Goal: Task Accomplishment & Management: Complete application form

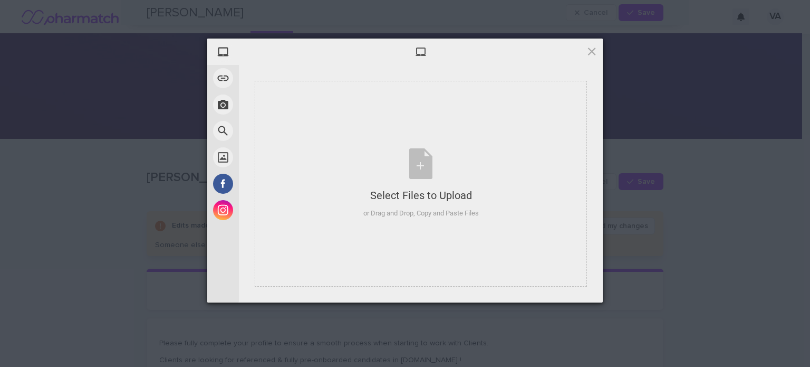
scroll to position [1089, 0]
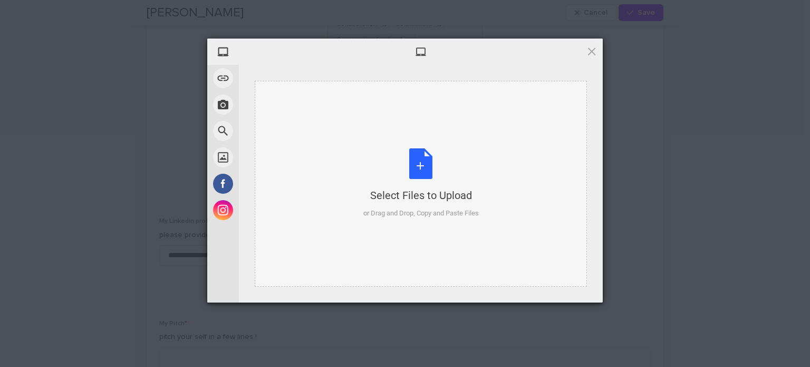
click at [425, 158] on div "Select Files to Upload or Drag and Drop, Copy and Paste Files" at bounding box center [421, 183] width 116 height 70
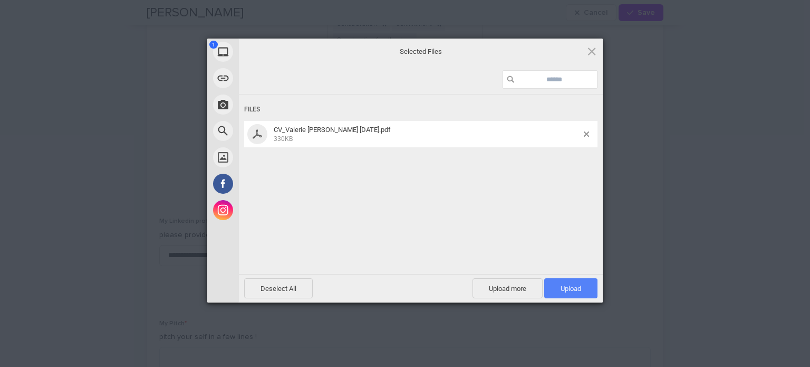
click at [566, 283] on span "Upload 1" at bounding box center [570, 288] width 53 height 20
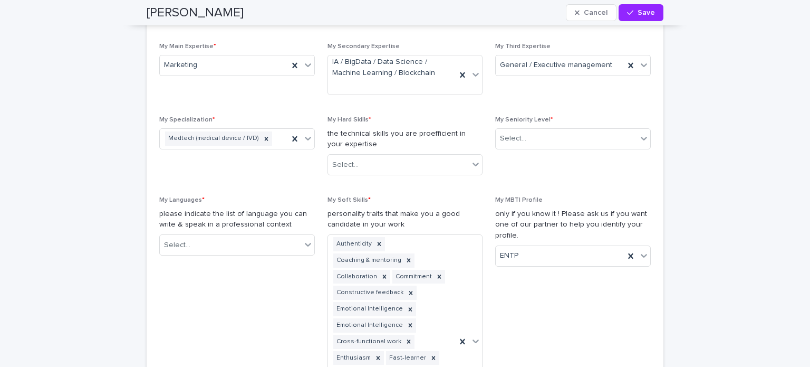
scroll to position [836, 0]
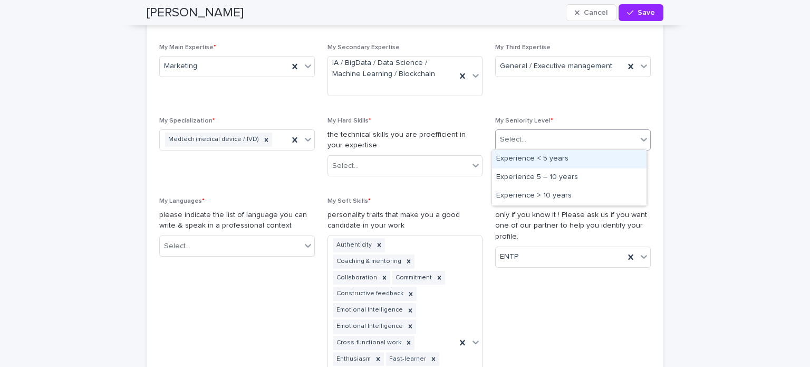
click at [640, 141] on icon at bounding box center [644, 139] width 11 height 11
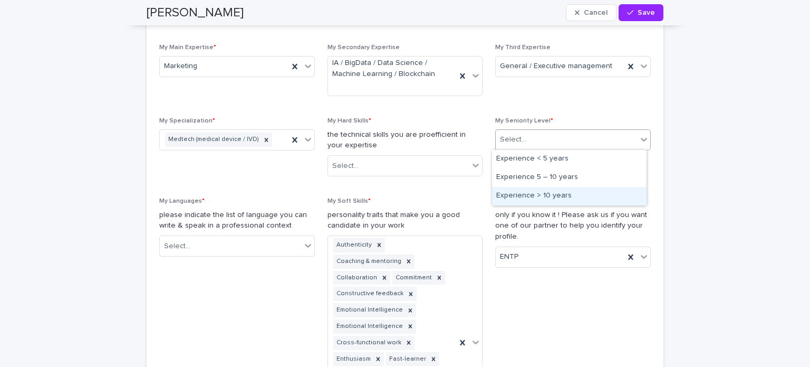
click at [581, 198] on div "Experience > 10 years" at bounding box center [569, 196] width 155 height 18
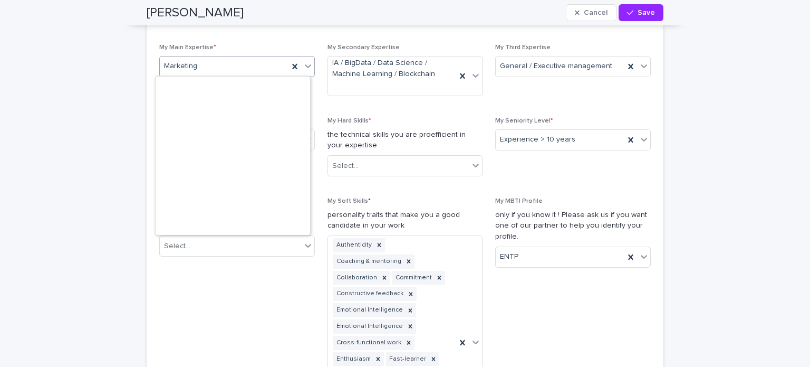
click at [304, 69] on icon at bounding box center [308, 66] width 11 height 11
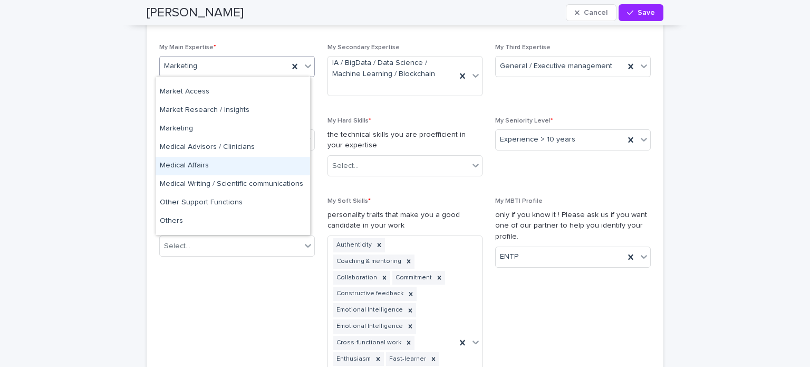
scroll to position [270, 0]
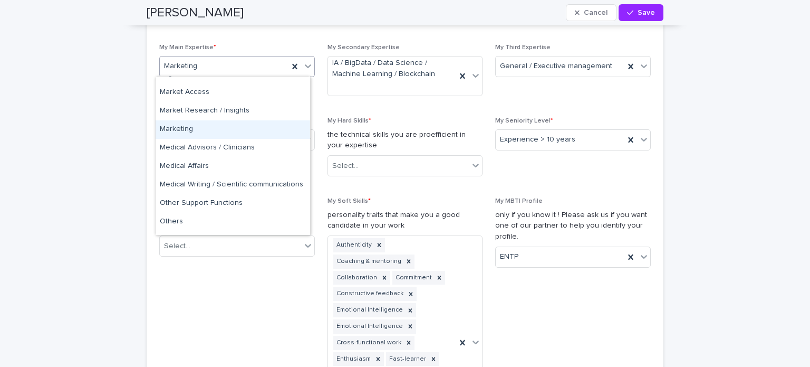
click at [227, 132] on div "Marketing" at bounding box center [233, 129] width 155 height 18
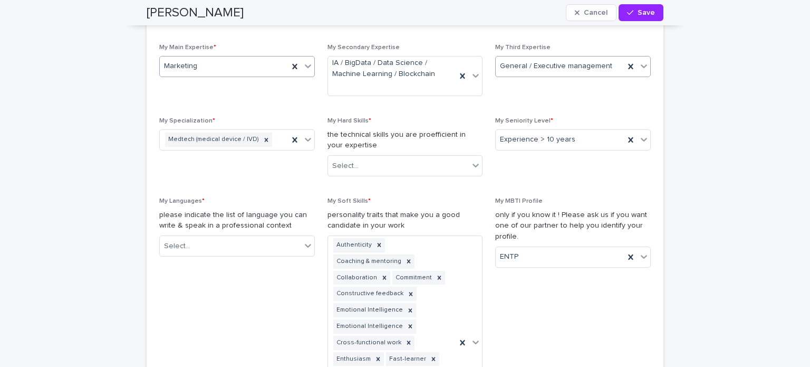
click at [639, 67] on icon at bounding box center [644, 66] width 11 height 11
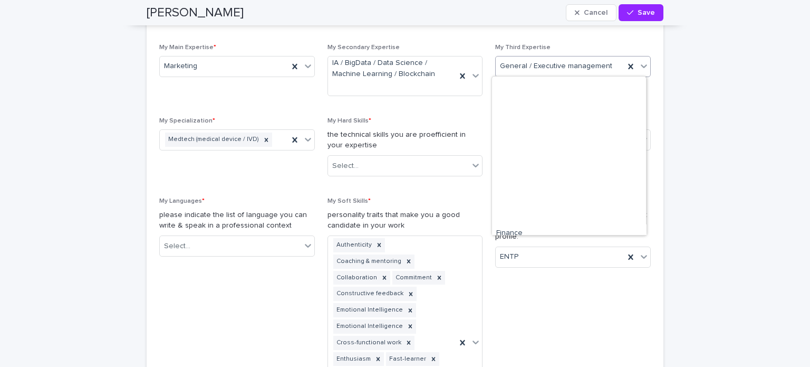
scroll to position [166, 0]
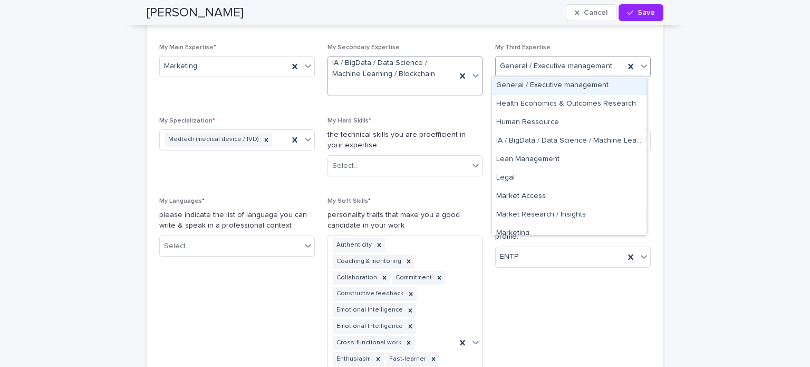
click at [473, 76] on icon at bounding box center [476, 75] width 11 height 11
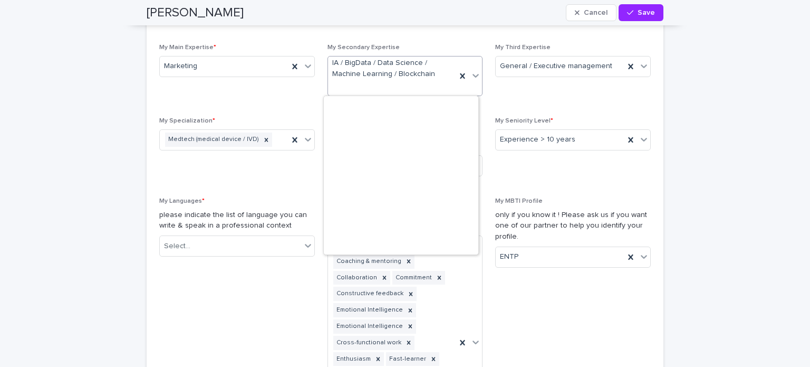
scroll to position [222, 0]
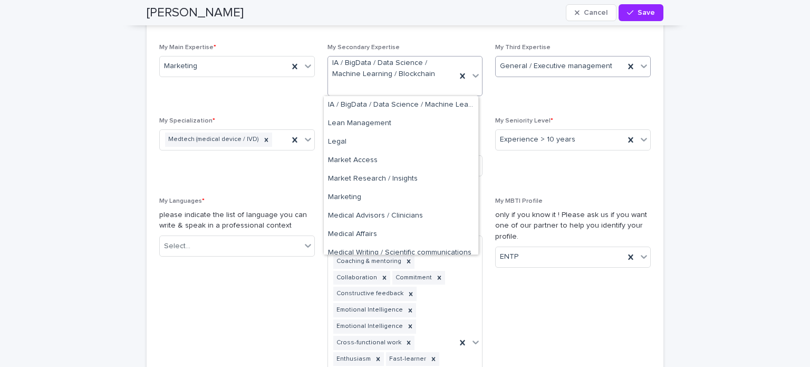
click at [641, 66] on icon at bounding box center [644, 66] width 11 height 11
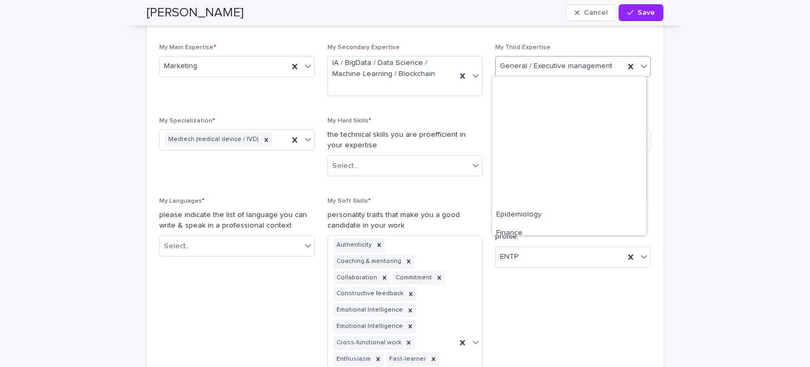
scroll to position [166, 0]
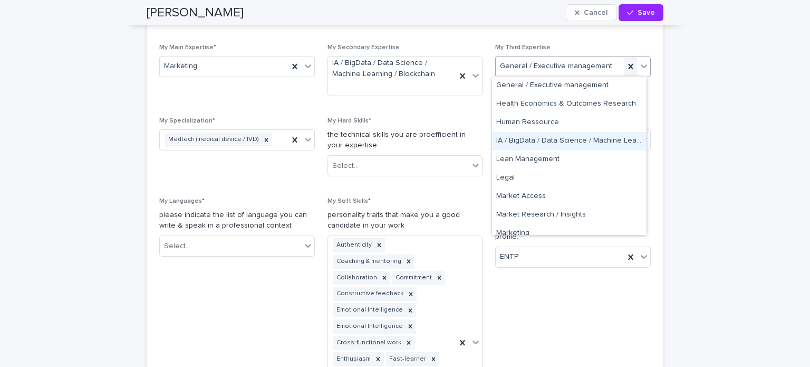
click at [558, 135] on div "IA / BigData / Data Science / Machine Learning / Blockchain" at bounding box center [569, 141] width 155 height 18
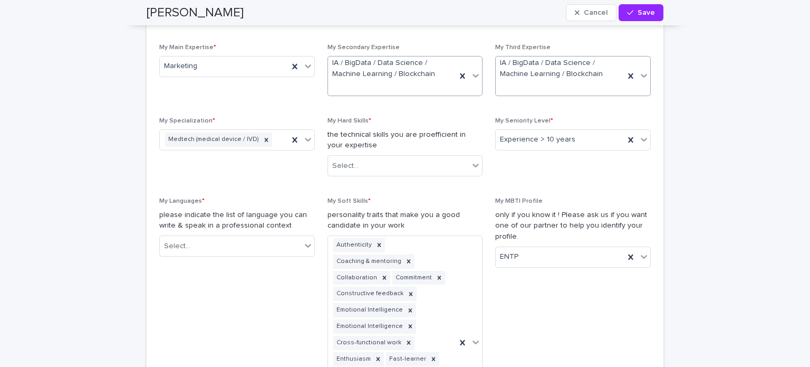
click at [473, 76] on icon at bounding box center [476, 75] width 11 height 11
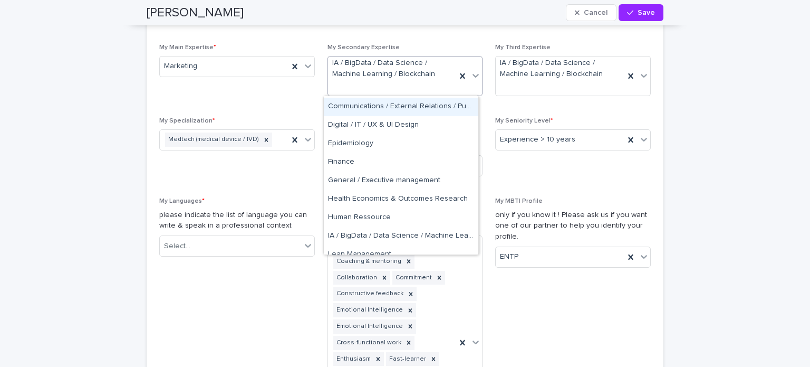
scroll to position [94, 0]
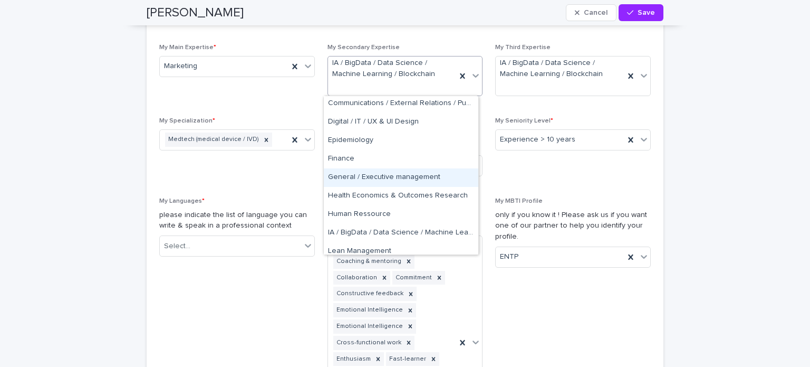
click at [409, 175] on div "General / Executive management" at bounding box center [401, 177] width 155 height 18
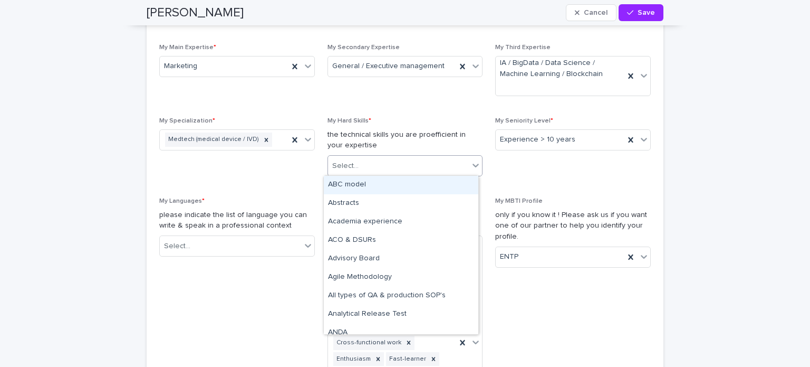
click at [471, 165] on icon at bounding box center [476, 165] width 11 height 11
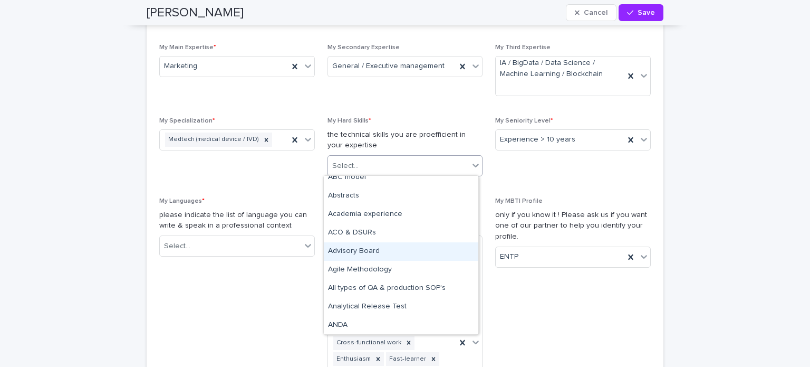
scroll to position [8, 0]
click at [367, 254] on div "Advisory Board" at bounding box center [401, 251] width 155 height 18
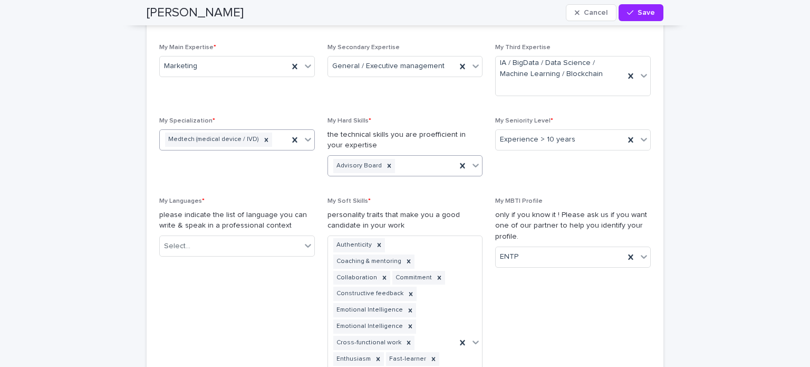
click at [307, 140] on icon at bounding box center [308, 139] width 11 height 11
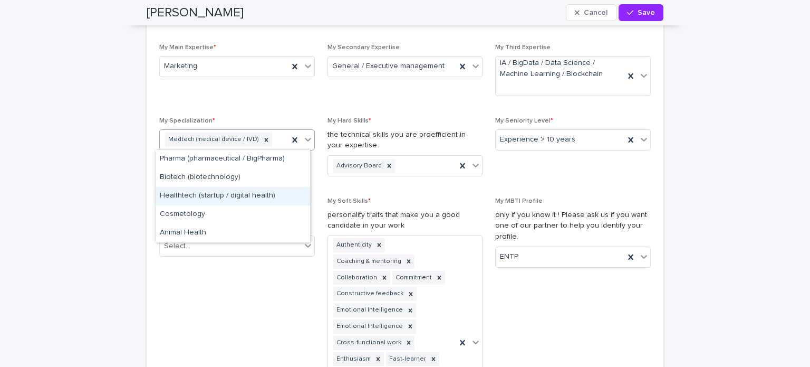
click at [275, 189] on div "Healthtech (startup / digital health)" at bounding box center [233, 196] width 155 height 18
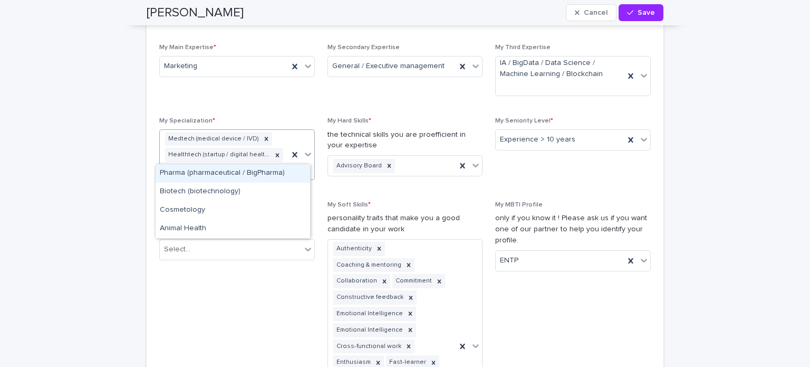
click at [305, 152] on icon at bounding box center [308, 154] width 6 height 4
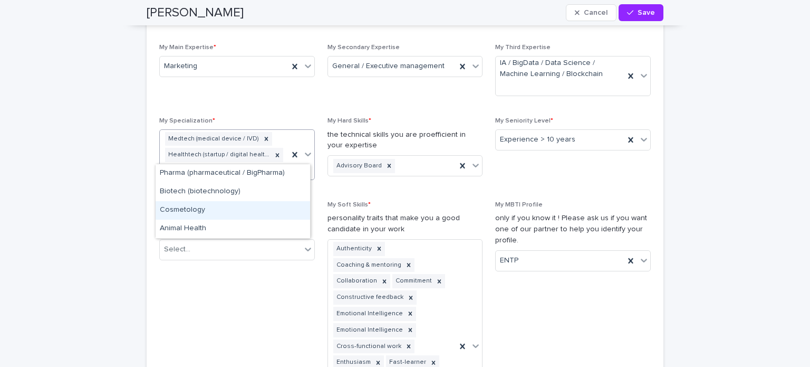
click at [238, 205] on div "Cosmetology" at bounding box center [233, 210] width 155 height 18
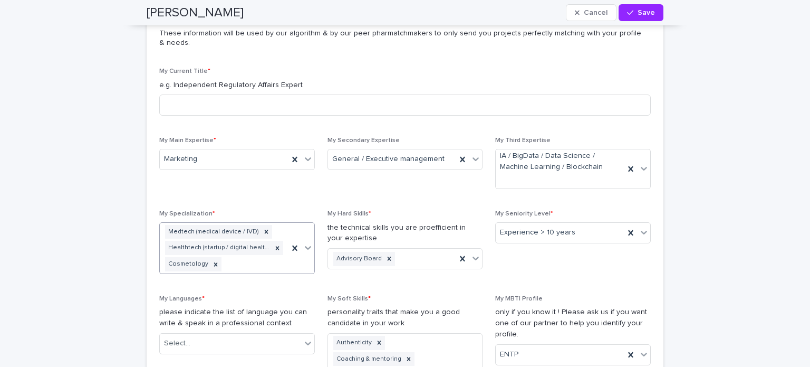
scroll to position [743, 0]
click at [212, 263] on icon at bounding box center [215, 264] width 7 height 7
click at [305, 245] on icon at bounding box center [308, 247] width 6 height 4
click at [276, 193] on span "My Main Expertise * Marketing" at bounding box center [237, 167] width 156 height 61
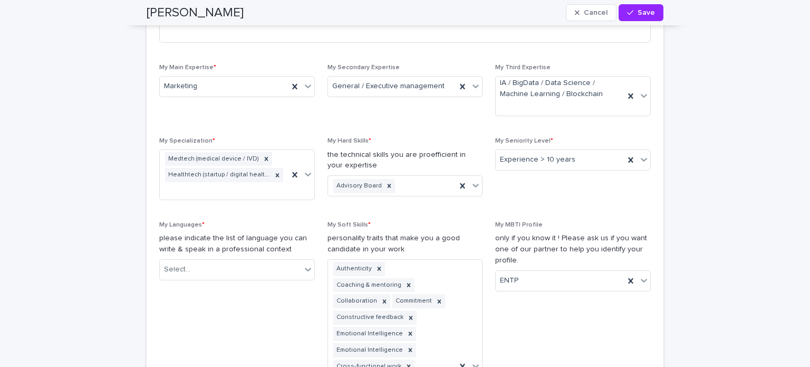
scroll to position [827, 0]
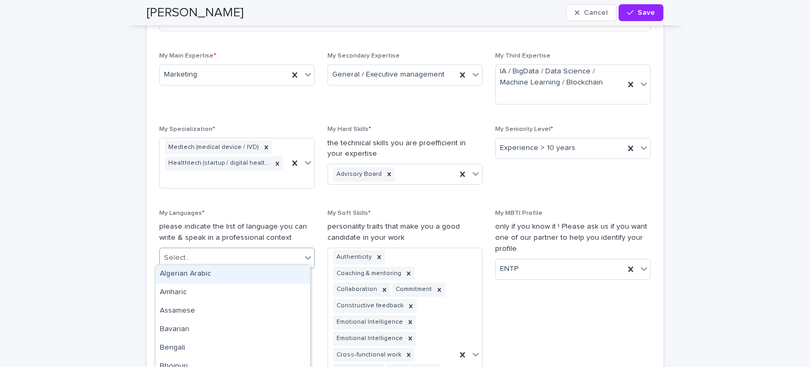
click at [304, 256] on icon at bounding box center [308, 257] width 11 height 11
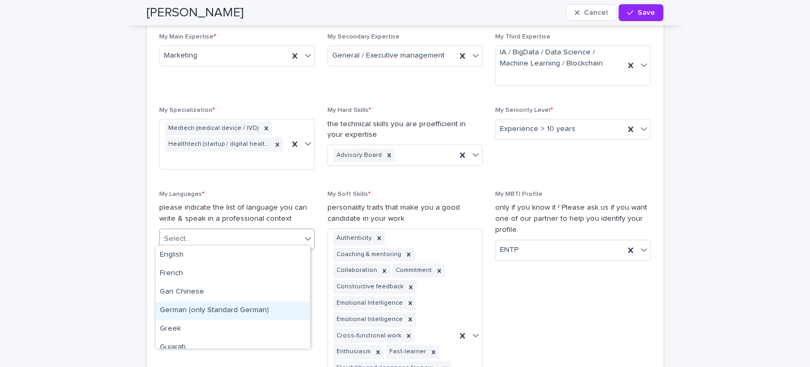
scroll to position [277, 0]
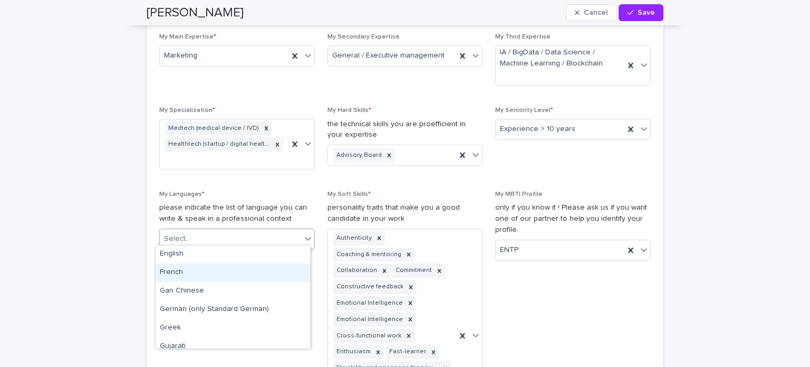
click at [174, 272] on div "French" at bounding box center [233, 272] width 155 height 18
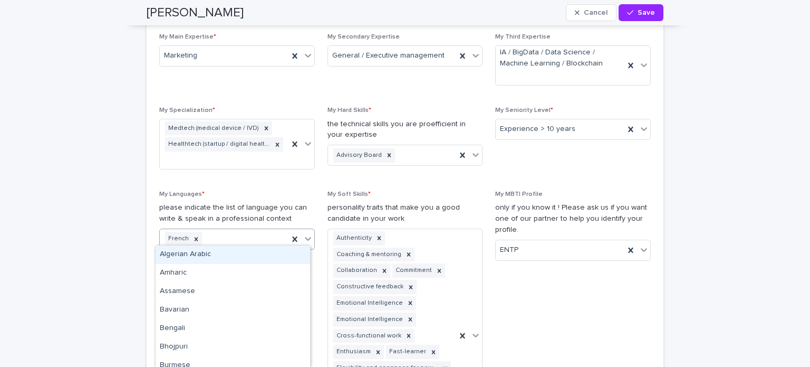
click at [305, 237] on icon at bounding box center [308, 239] width 6 height 4
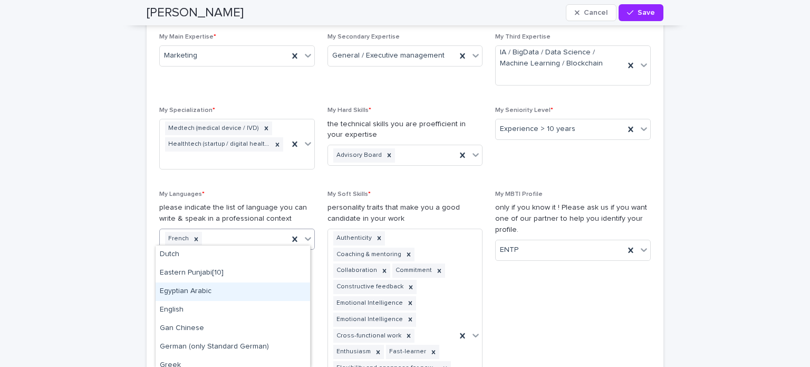
scroll to position [222, 0]
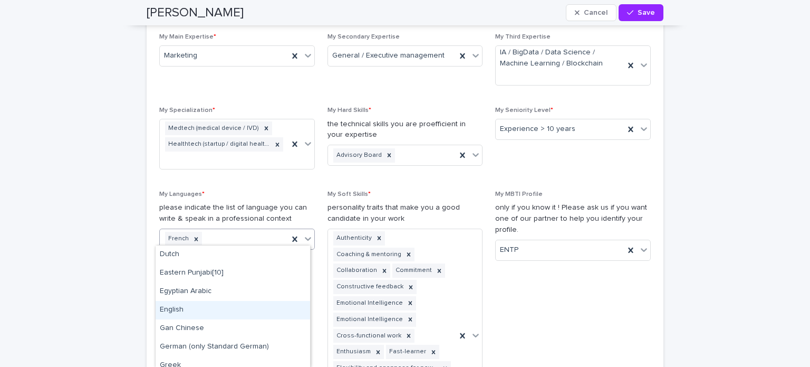
click at [203, 310] on div "English" at bounding box center [233, 310] width 155 height 18
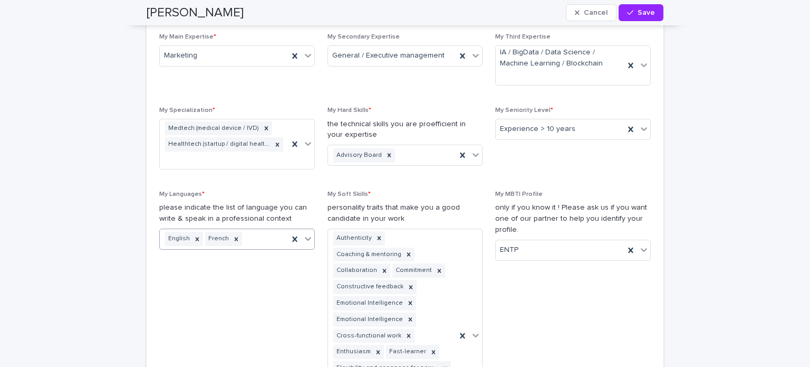
click at [306, 234] on icon at bounding box center [308, 238] width 11 height 11
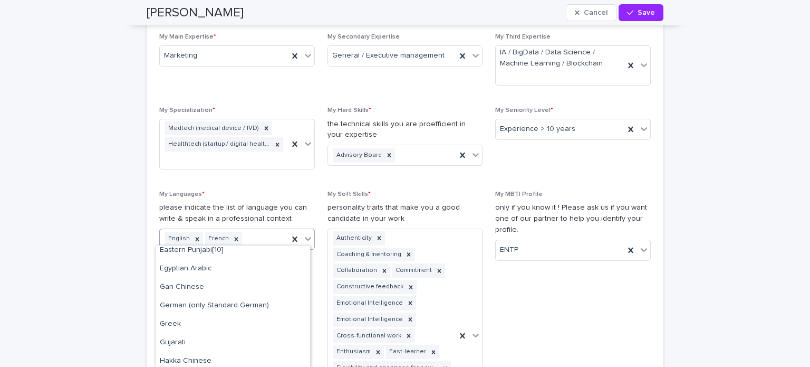
scroll to position [240, 0]
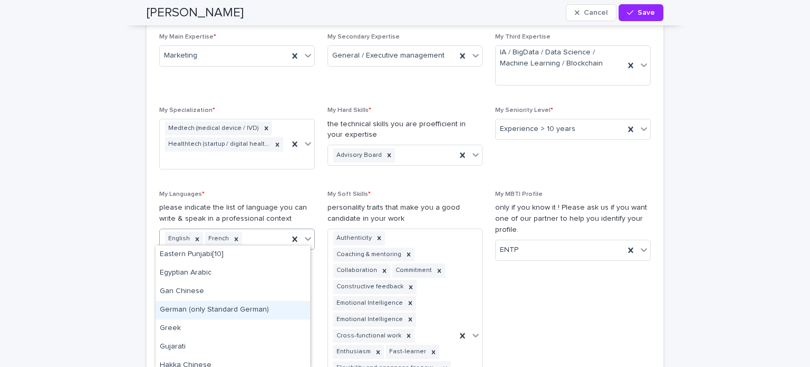
click at [247, 312] on div "German (only Standard German)" at bounding box center [233, 310] width 155 height 18
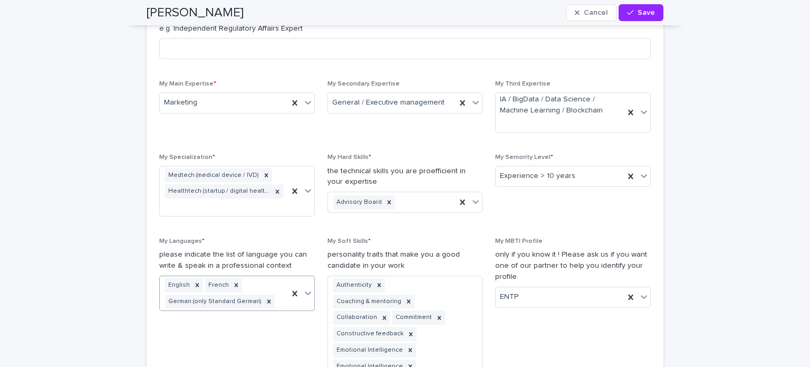
scroll to position [799, 0]
click at [473, 204] on icon at bounding box center [476, 202] width 11 height 11
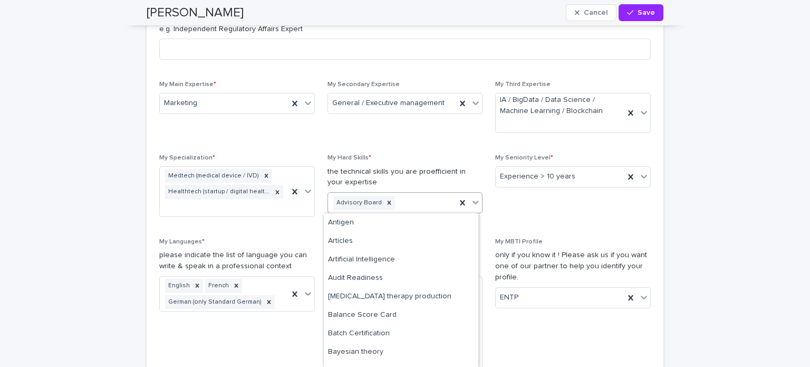
scroll to position [149, 0]
click at [389, 256] on div "Artificial Intelligence" at bounding box center [401, 258] width 155 height 18
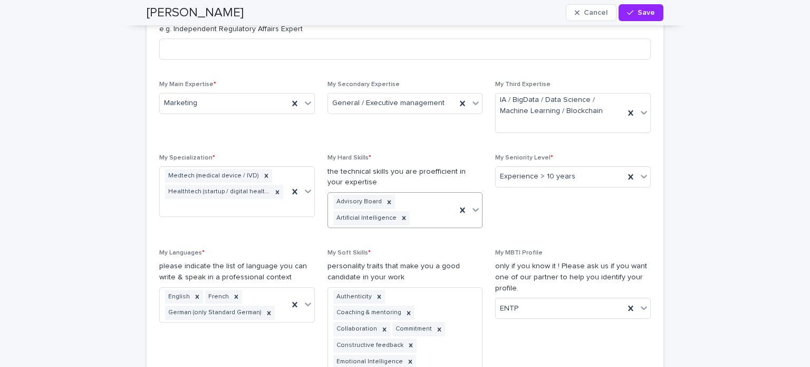
click at [477, 208] on div at bounding box center [475, 209] width 13 height 19
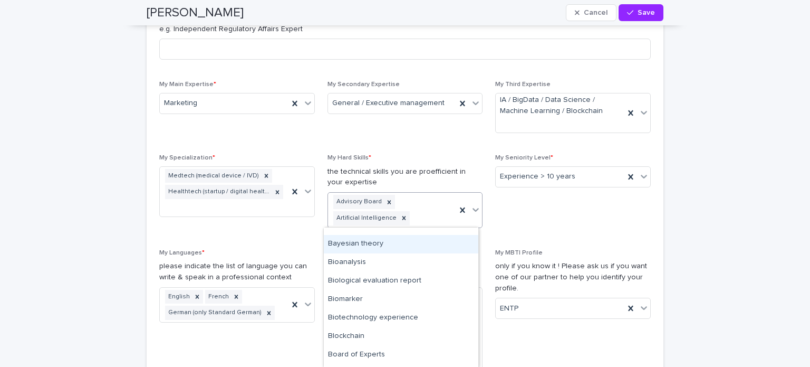
scroll to position [253, 0]
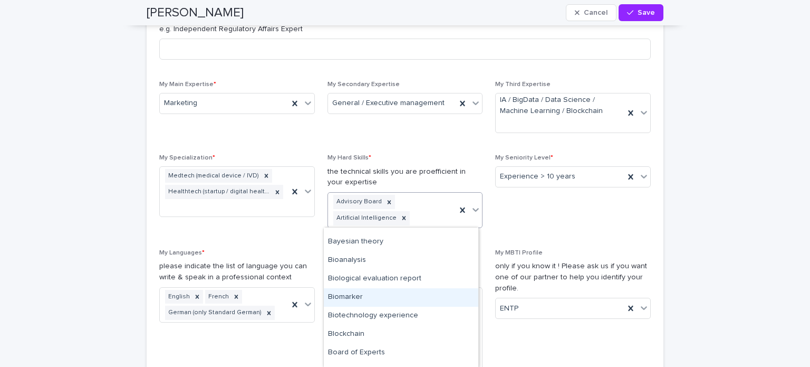
click at [358, 299] on div "Biomarker" at bounding box center [401, 297] width 155 height 18
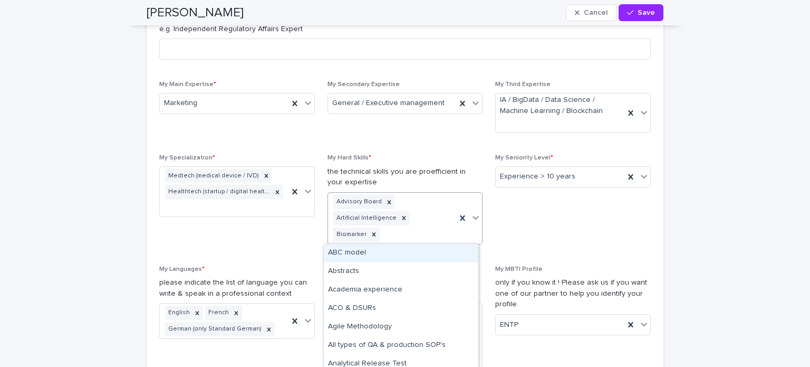
click at [472, 215] on icon at bounding box center [476, 217] width 11 height 11
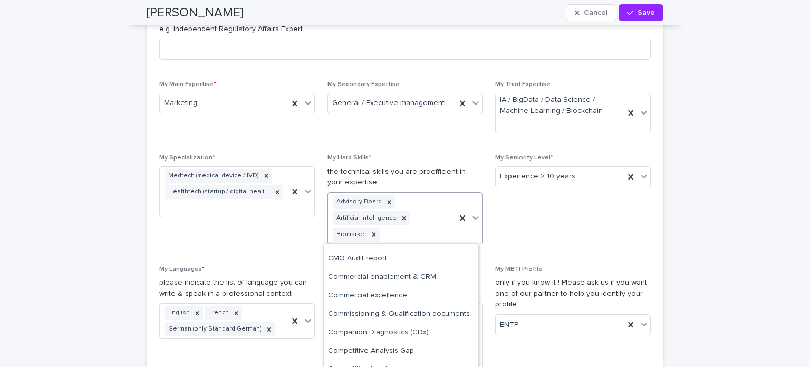
scroll to position [827, 0]
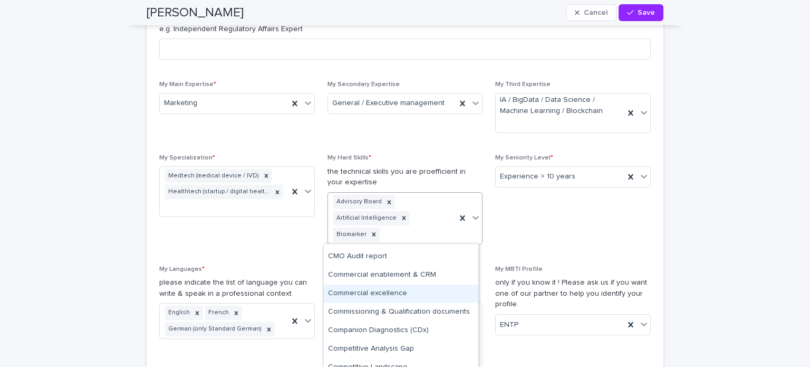
click at [390, 289] on div "Commercial excellence" at bounding box center [401, 293] width 155 height 18
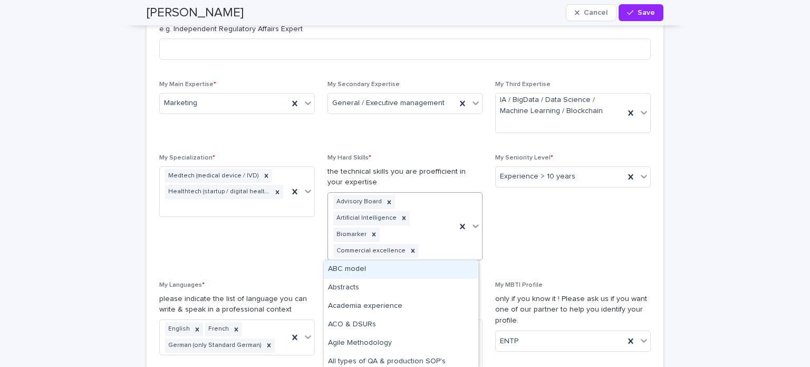
click at [473, 226] on icon at bounding box center [476, 226] width 6 height 4
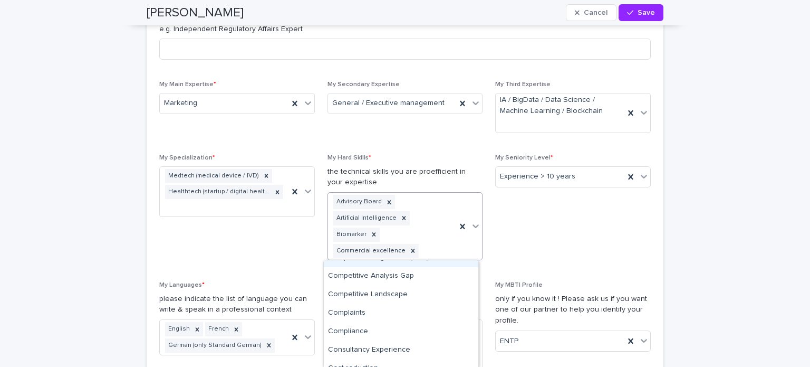
scroll to position [899, 0]
click at [388, 349] on div "Consultancy Experience" at bounding box center [401, 349] width 155 height 18
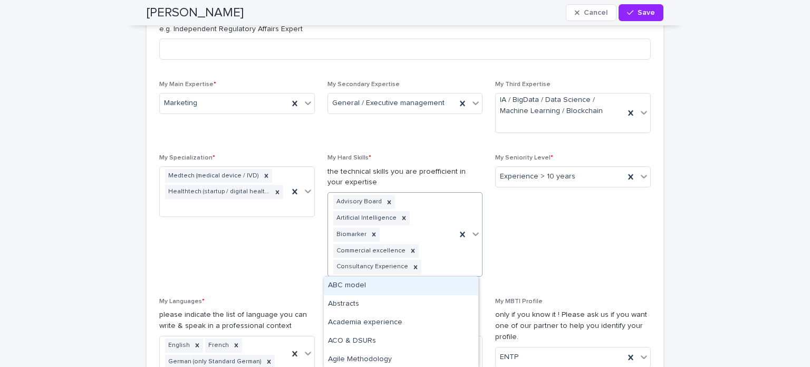
click at [473, 237] on icon at bounding box center [476, 233] width 11 height 11
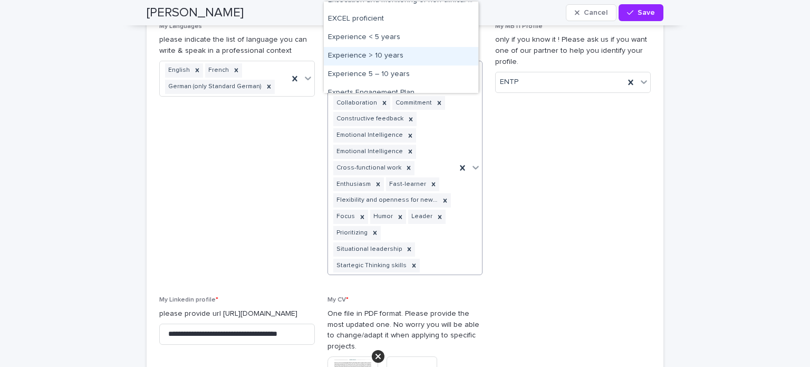
scroll to position [1433, 0]
click at [395, 57] on div "Experience > 10 years" at bounding box center [401, 55] width 155 height 18
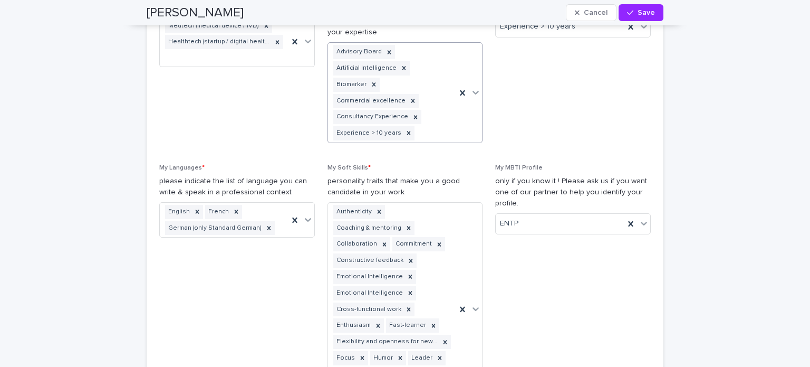
scroll to position [922, 0]
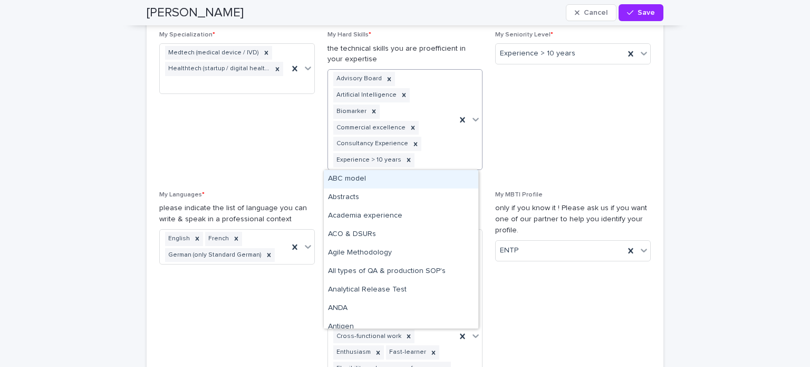
click at [473, 119] on icon at bounding box center [476, 120] width 6 height 4
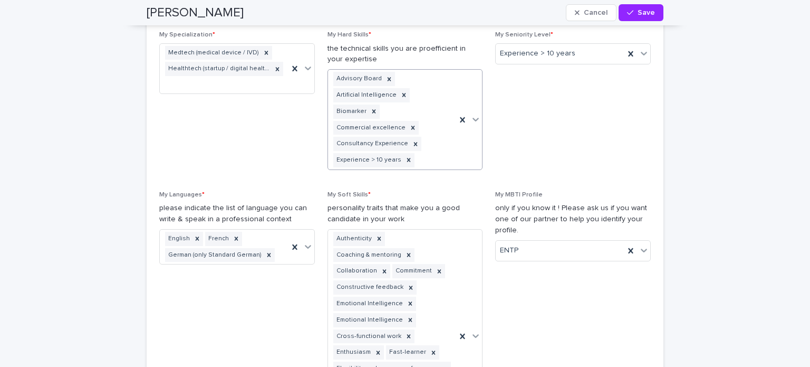
click at [473, 119] on icon at bounding box center [476, 120] width 6 height 4
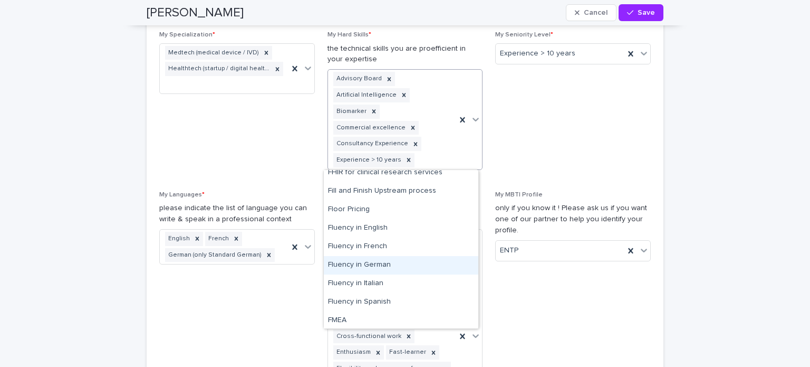
scroll to position [1561, 0]
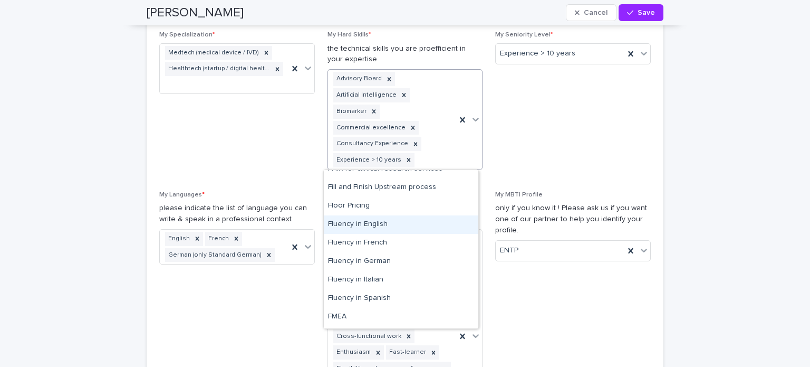
click at [367, 226] on div "Fluency in English" at bounding box center [401, 224] width 155 height 18
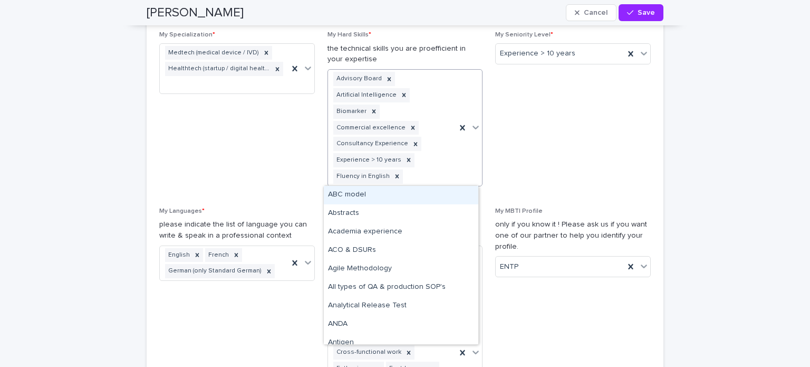
click at [474, 128] on icon at bounding box center [476, 127] width 11 height 11
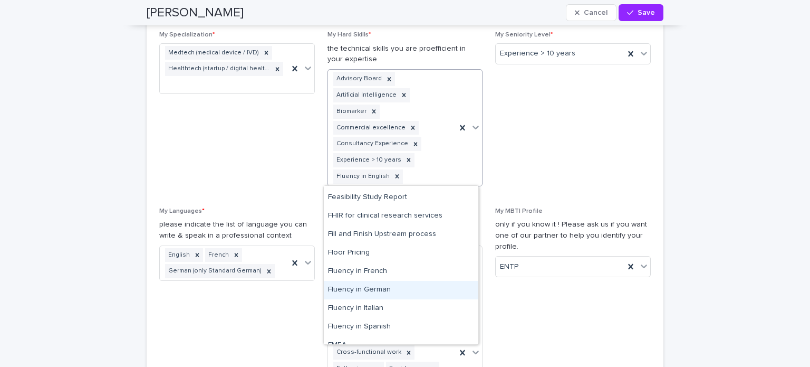
scroll to position [1533, 0]
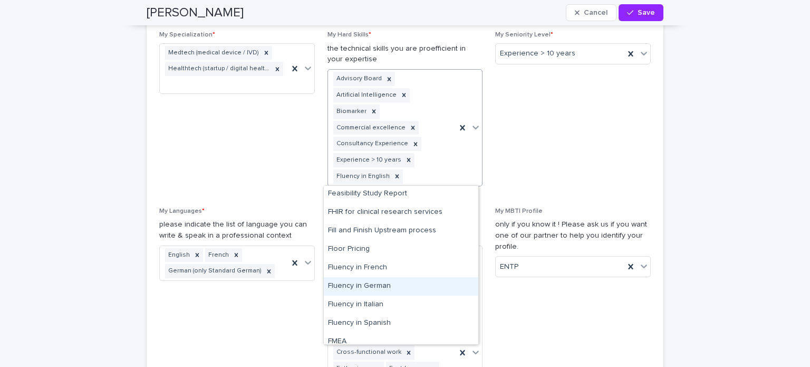
click at [370, 287] on div "Fluency in German" at bounding box center [401, 286] width 155 height 18
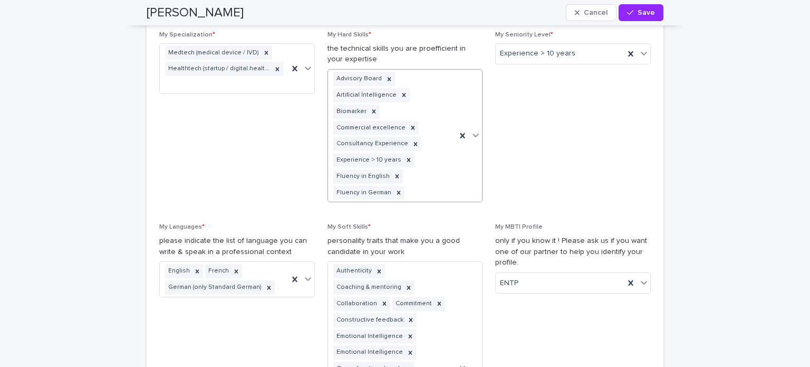
click at [473, 137] on icon at bounding box center [476, 135] width 11 height 11
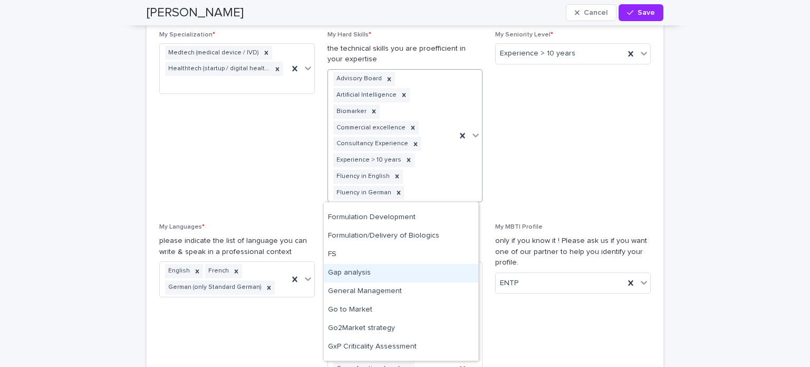
scroll to position [1703, 0]
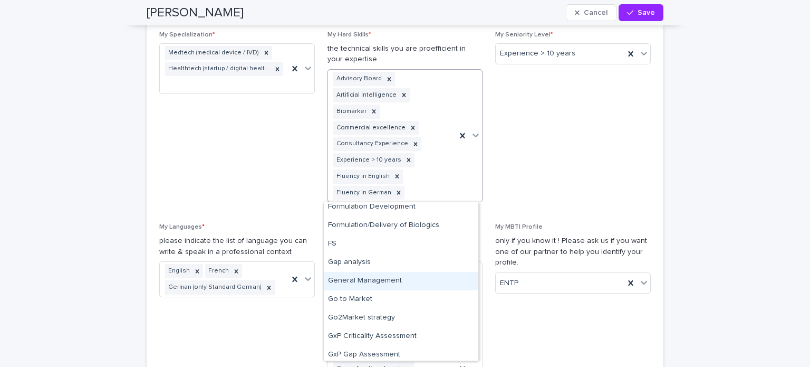
click at [383, 283] on div "General Management" at bounding box center [401, 281] width 155 height 18
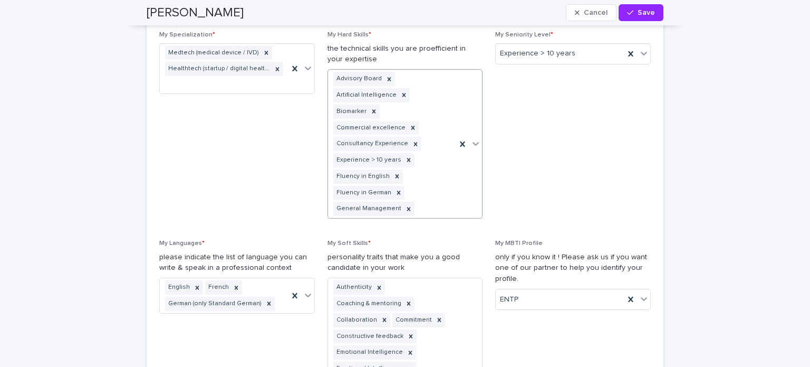
click at [474, 143] on icon at bounding box center [476, 143] width 11 height 11
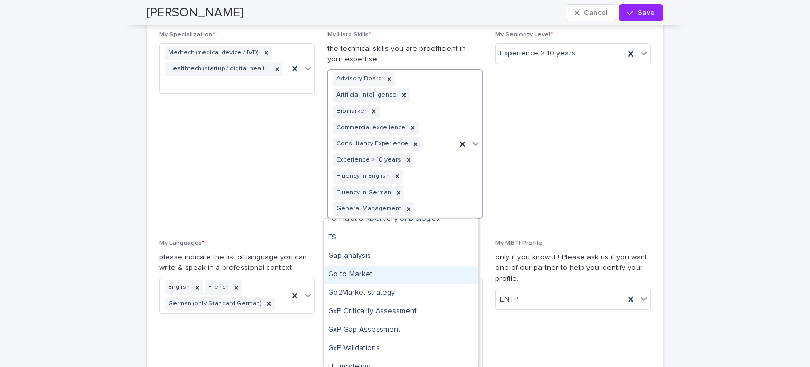
scroll to position [1745, 0]
click at [370, 270] on div "Go2Market strategy" at bounding box center [401, 273] width 155 height 18
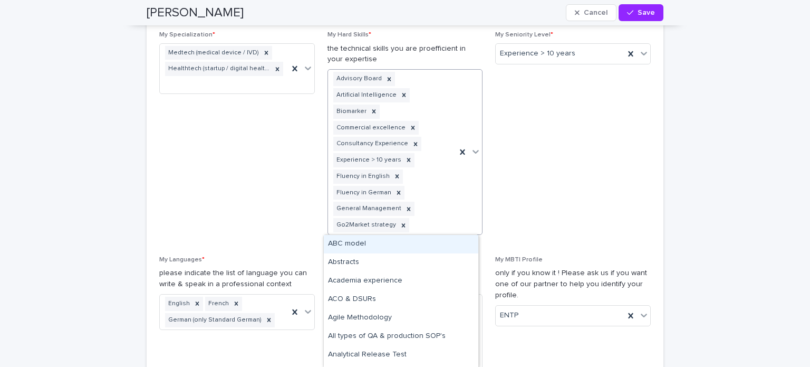
click at [472, 153] on icon at bounding box center [476, 151] width 11 height 11
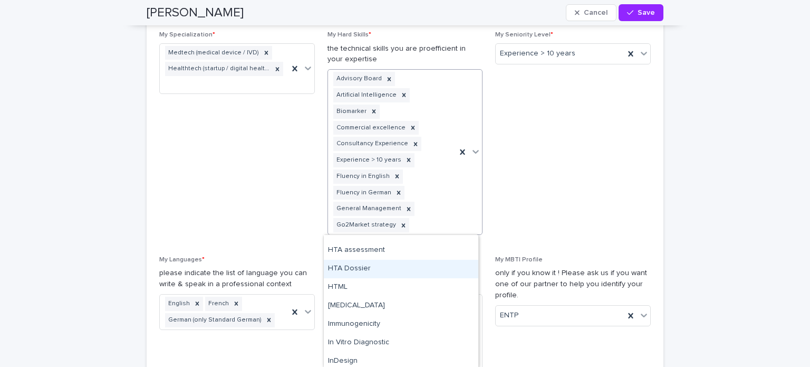
scroll to position [1890, 0]
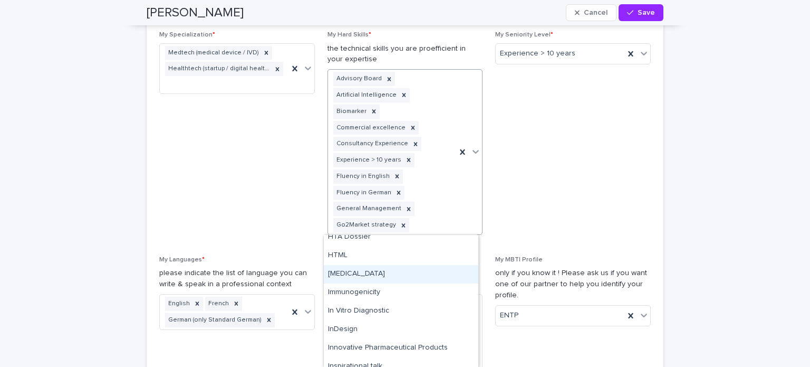
click at [371, 270] on div "[MEDICAL_DATA]" at bounding box center [401, 274] width 155 height 18
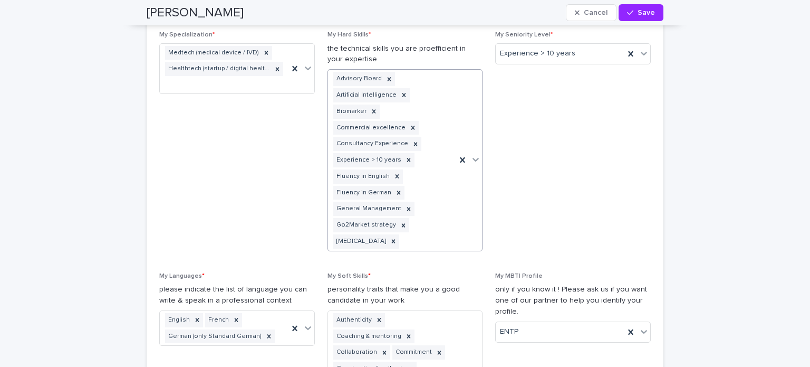
click at [473, 162] on icon at bounding box center [476, 159] width 11 height 11
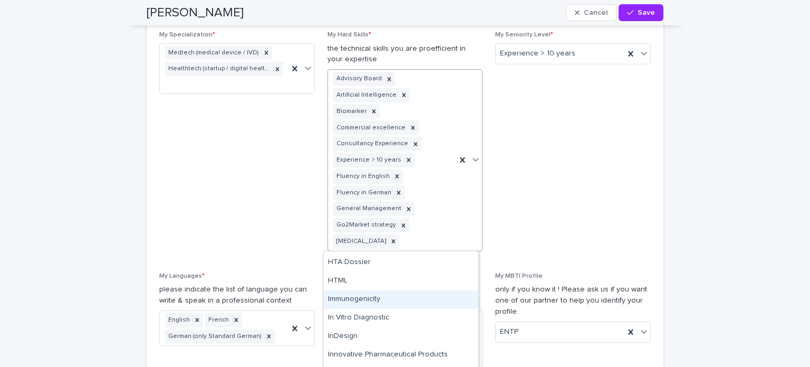
scroll to position [1926, 0]
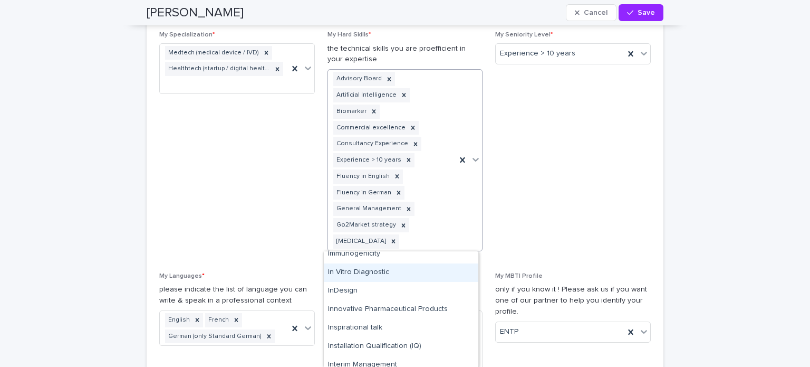
click at [365, 274] on div "In Vitro Diagnostic" at bounding box center [401, 272] width 155 height 18
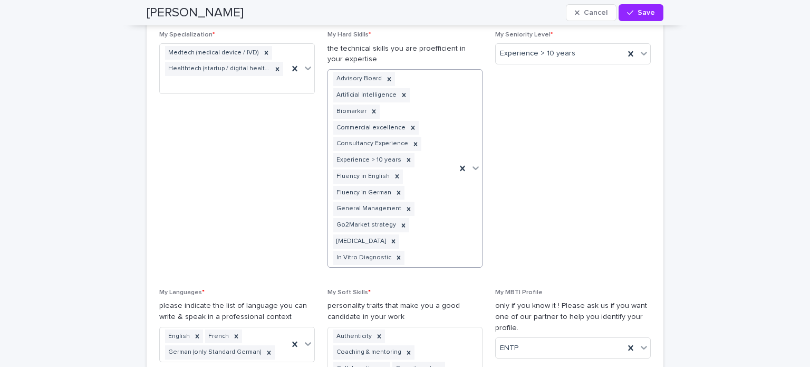
click at [474, 166] on icon at bounding box center [476, 168] width 6 height 4
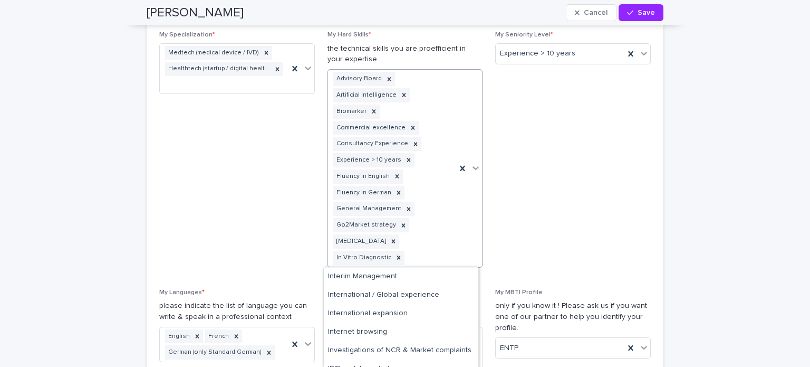
scroll to position [2012, 0]
click at [411, 291] on div "International / Global experience" at bounding box center [401, 294] width 155 height 18
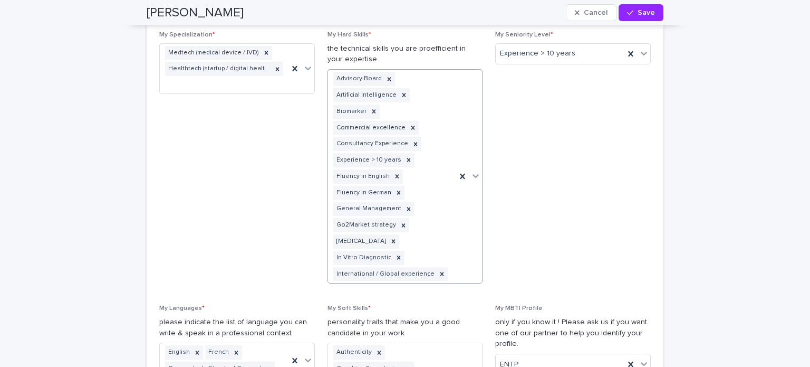
click at [475, 174] on icon at bounding box center [476, 175] width 11 height 11
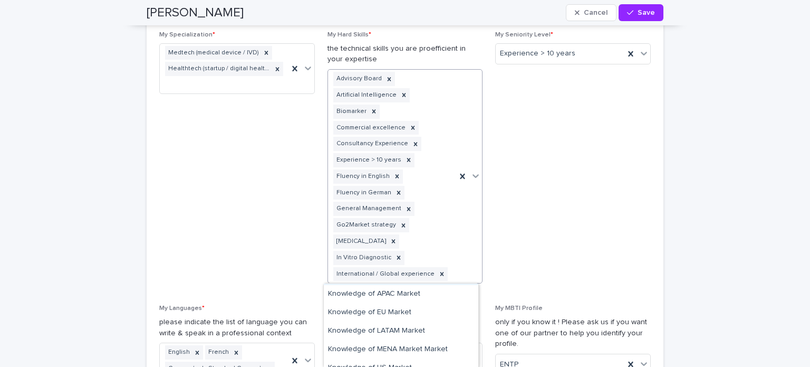
scroll to position [2196, 0]
click at [395, 311] on div "Knowledge of EU Market" at bounding box center [401, 312] width 155 height 18
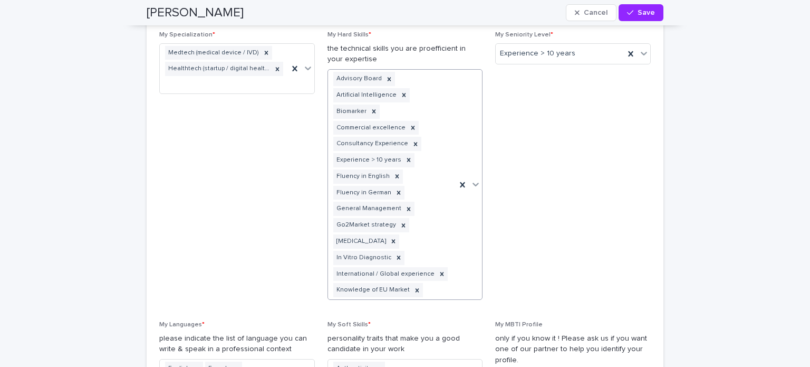
click at [474, 185] on icon at bounding box center [476, 184] width 11 height 11
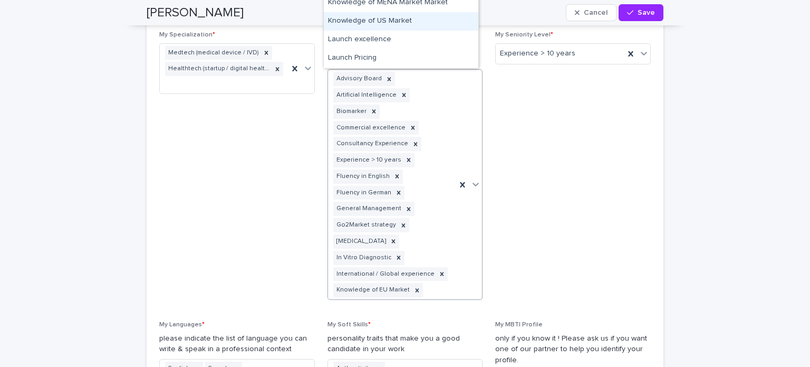
scroll to position [2150, 0]
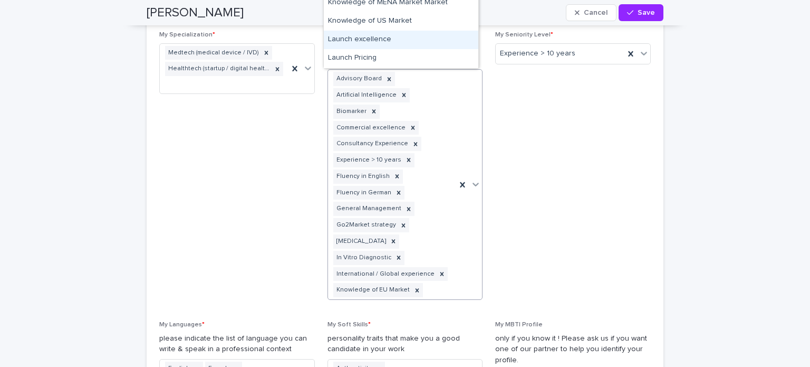
click at [386, 40] on div "Launch excellence" at bounding box center [401, 40] width 155 height 18
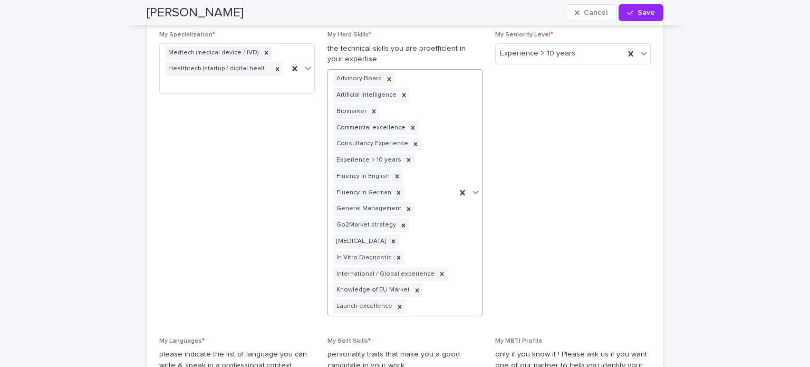
click at [474, 190] on icon at bounding box center [476, 192] width 6 height 4
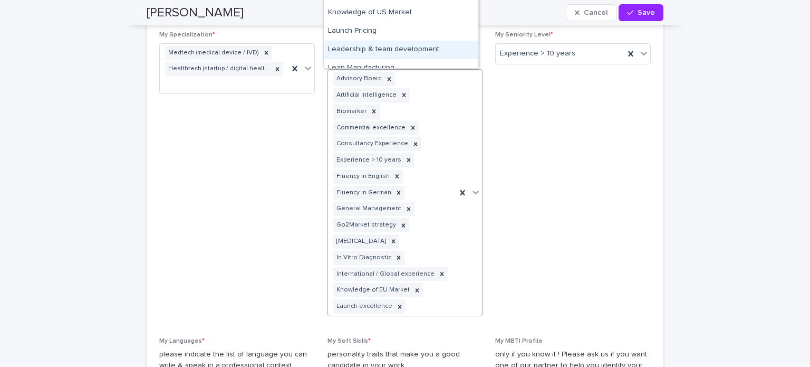
click at [412, 48] on div "Leadership & team development" at bounding box center [401, 50] width 155 height 18
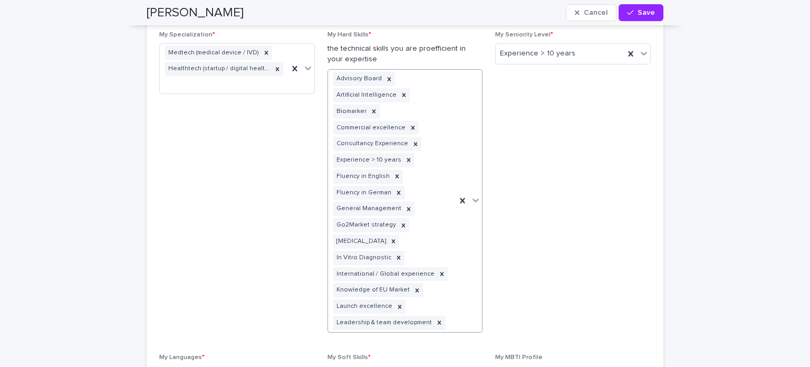
click at [472, 203] on icon at bounding box center [476, 200] width 11 height 11
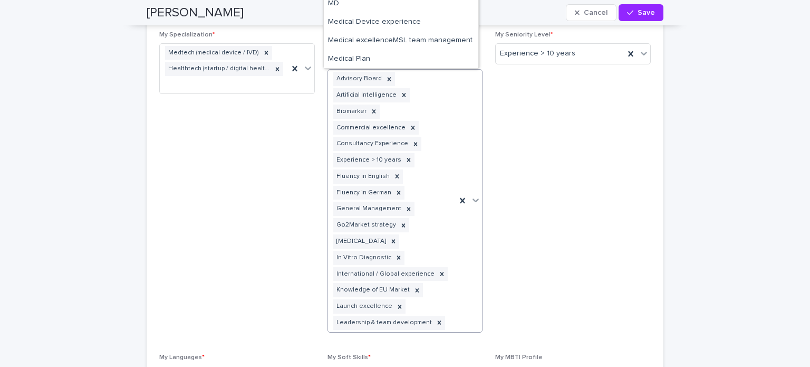
scroll to position [2432, 0]
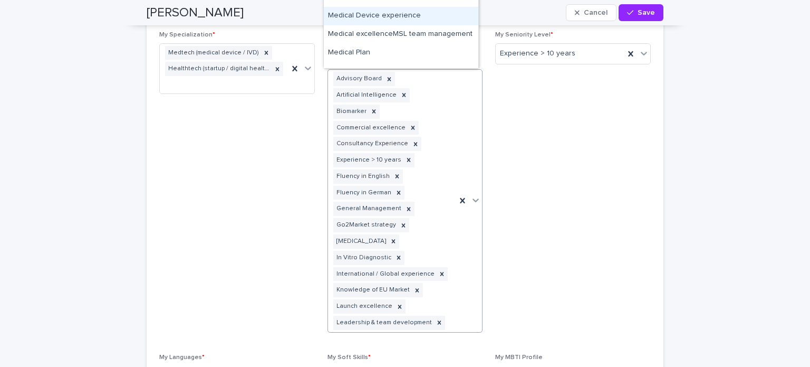
click at [386, 16] on div "Medical Device experience" at bounding box center [401, 16] width 155 height 18
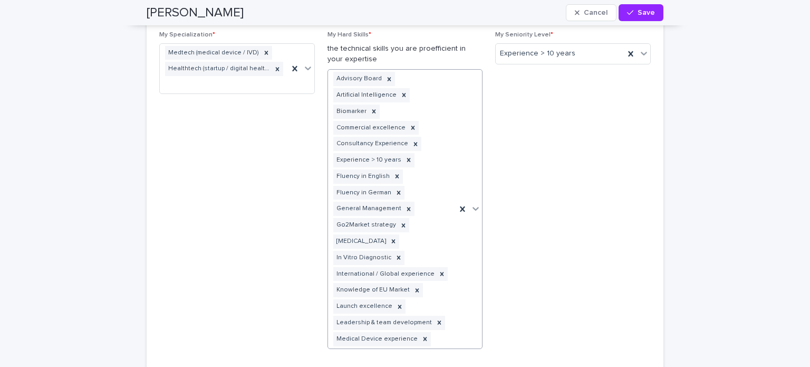
click at [473, 207] on icon at bounding box center [476, 209] width 6 height 4
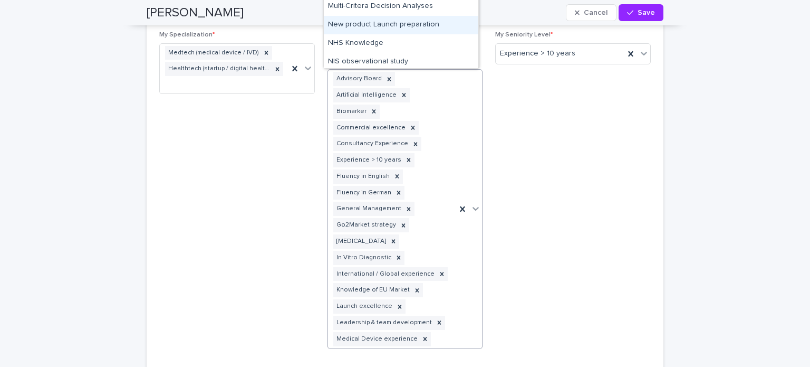
scroll to position [2610, 0]
click at [386, 26] on div "New product Launch preparation" at bounding box center [401, 23] width 155 height 18
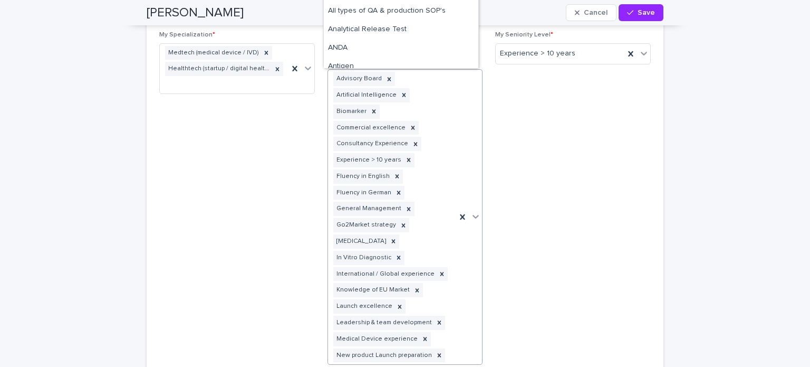
click at [471, 215] on icon at bounding box center [476, 216] width 11 height 11
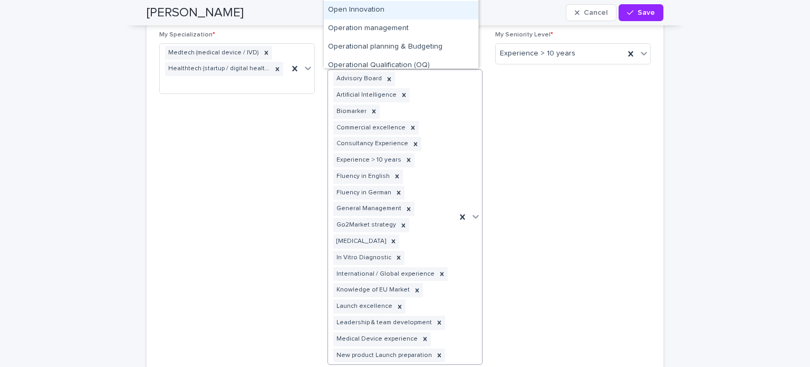
click at [359, 13] on div "Open Innovation" at bounding box center [401, 10] width 155 height 18
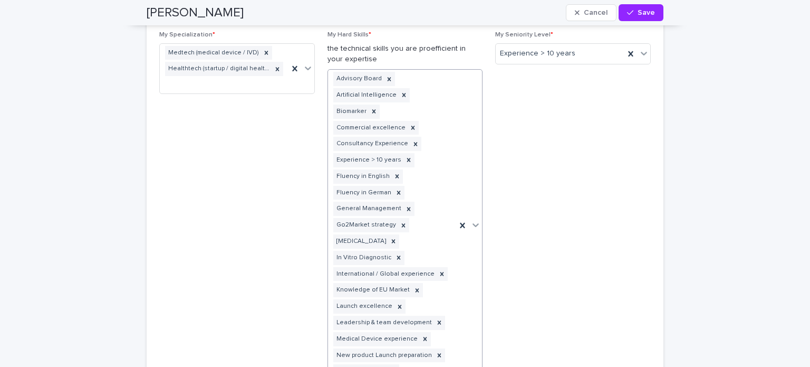
click at [471, 223] on icon at bounding box center [476, 224] width 11 height 11
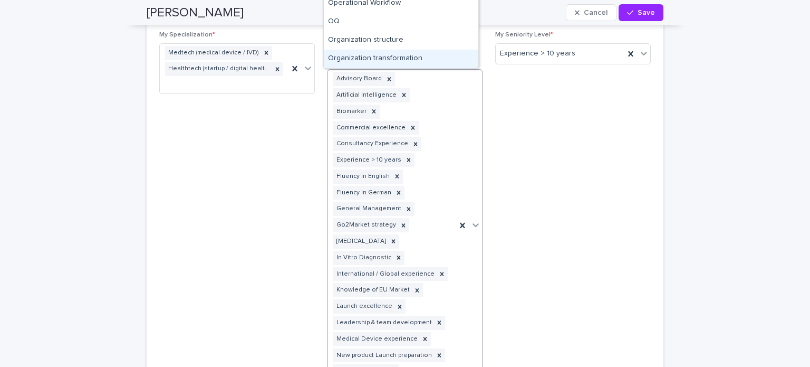
scroll to position [2836, 0]
click at [383, 57] on div "Organization transformation" at bounding box center [401, 55] width 155 height 18
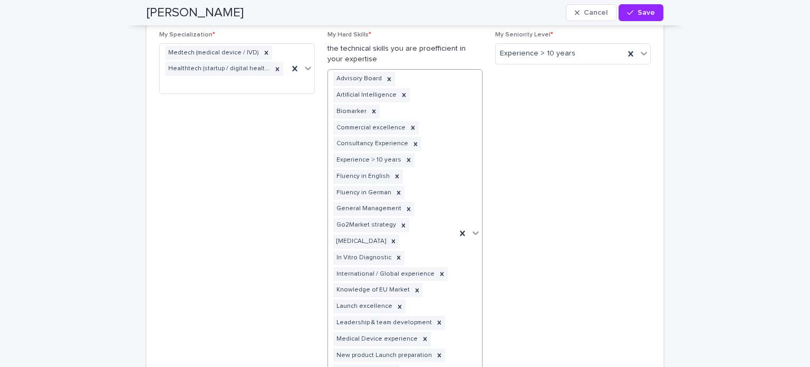
click at [473, 233] on icon at bounding box center [476, 233] width 6 height 4
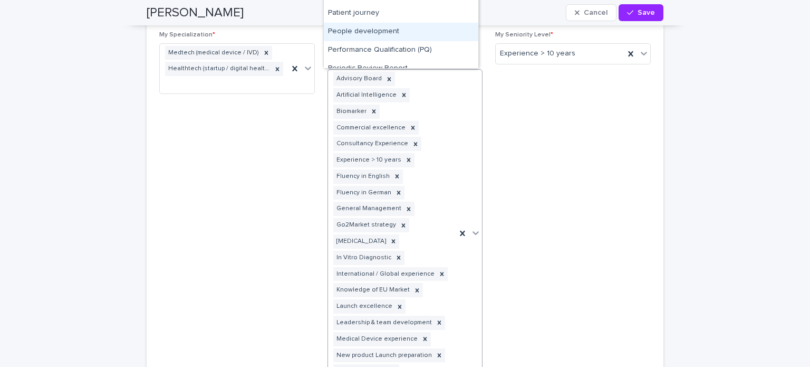
click at [367, 33] on div "People development" at bounding box center [401, 32] width 155 height 18
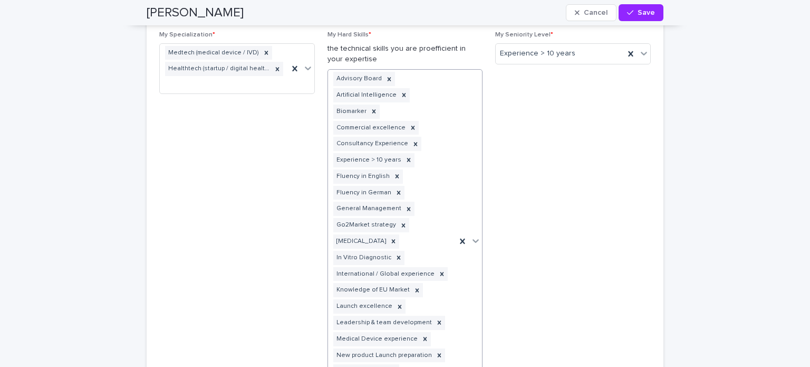
click at [473, 241] on icon at bounding box center [476, 241] width 6 height 4
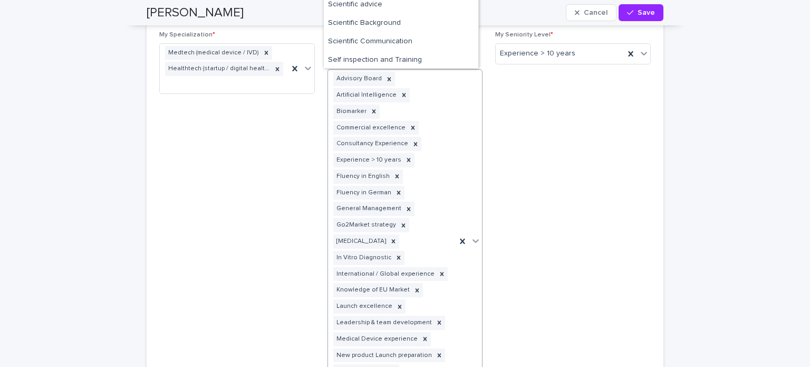
scroll to position [4236, 0]
click at [376, 21] on div "Scientific Background" at bounding box center [401, 22] width 155 height 18
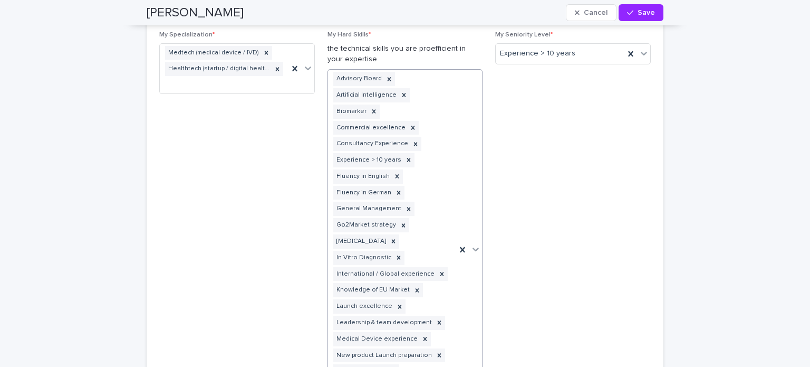
click at [474, 250] on icon at bounding box center [476, 249] width 11 height 11
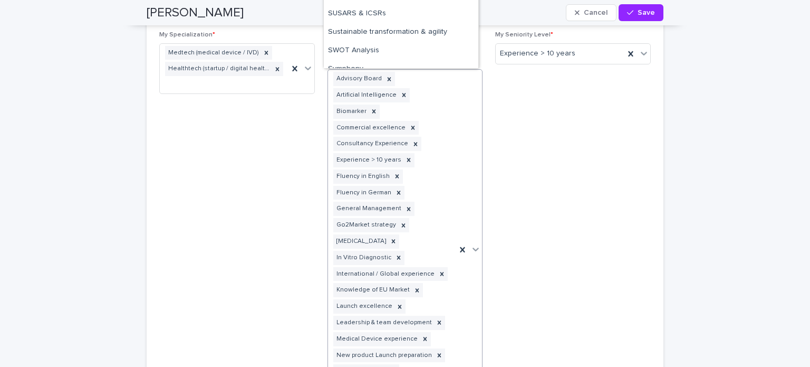
scroll to position [4643, 0]
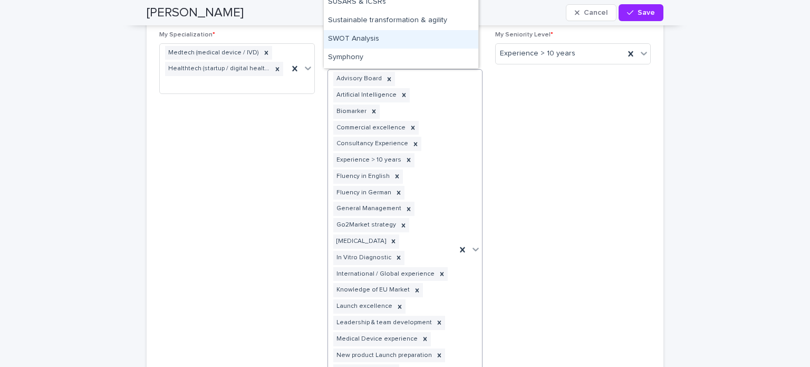
click at [365, 41] on div "SWOT Analysis" at bounding box center [401, 39] width 155 height 18
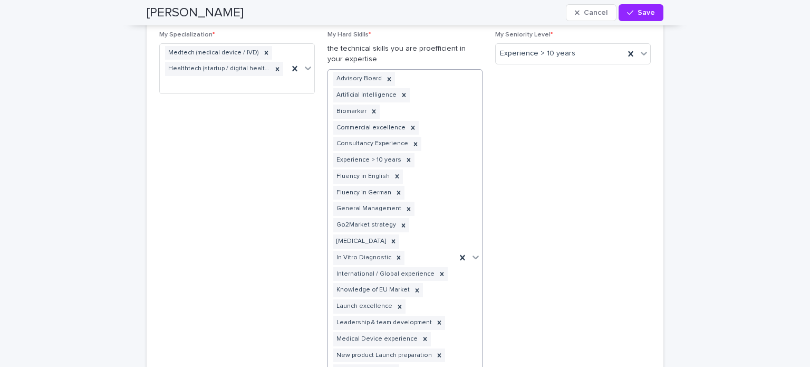
click at [475, 255] on icon at bounding box center [476, 257] width 11 height 11
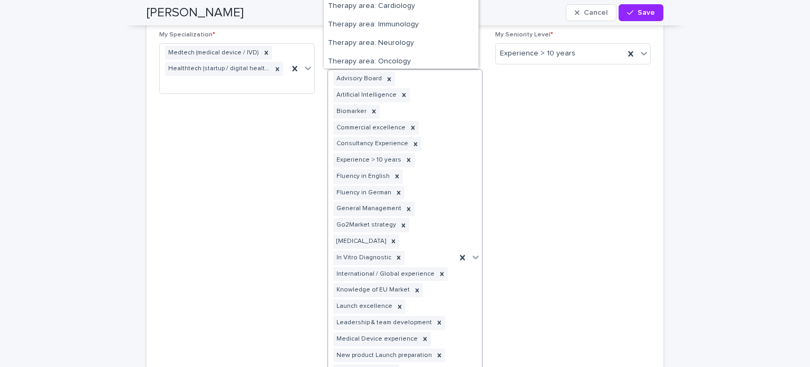
scroll to position [4861, 0]
click at [390, 7] on div "Therapy area: Cardiology" at bounding box center [401, 6] width 155 height 18
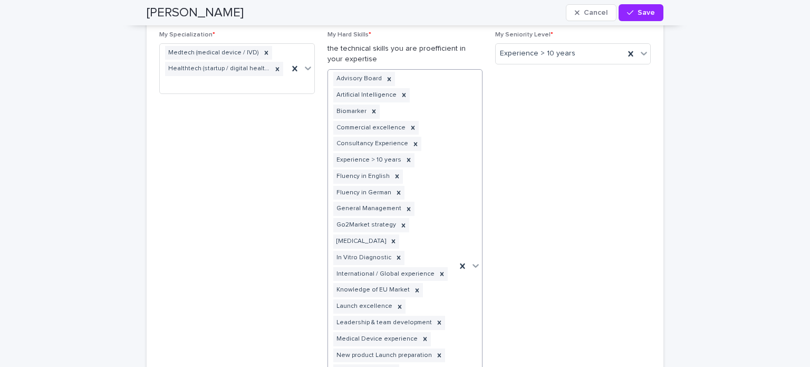
click at [473, 265] on icon at bounding box center [476, 266] width 6 height 4
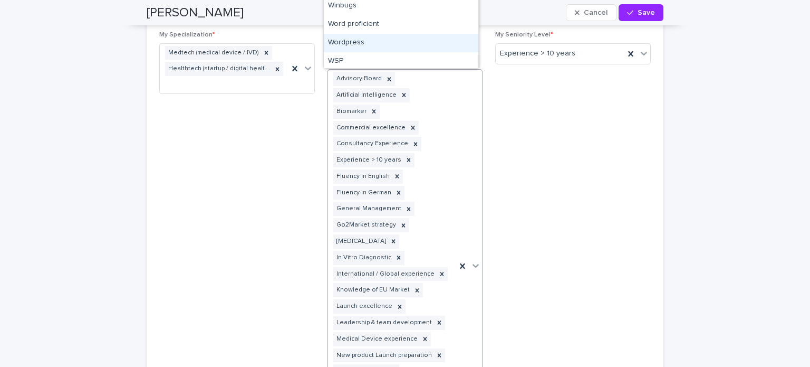
scroll to position [5210, 0]
click at [588, 114] on span "My Seniority Level * Experience > 10 years" at bounding box center [573, 250] width 156 height 439
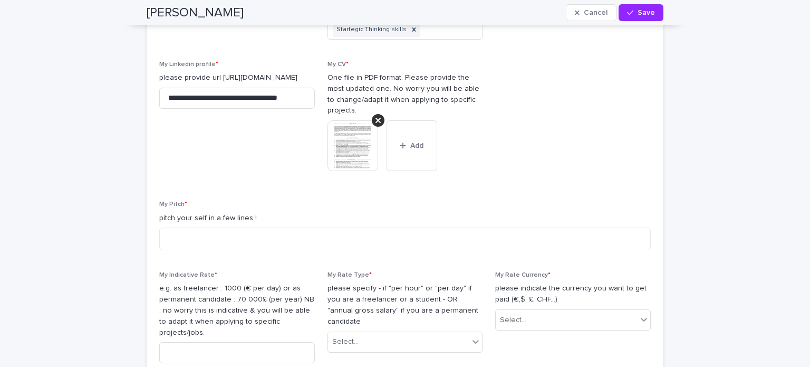
scroll to position [1633, 0]
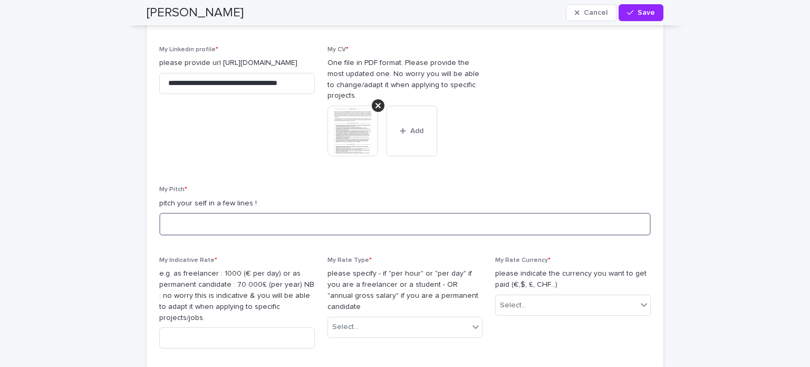
click at [198, 221] on textarea at bounding box center [405, 224] width 492 height 23
paste textarea "**********"
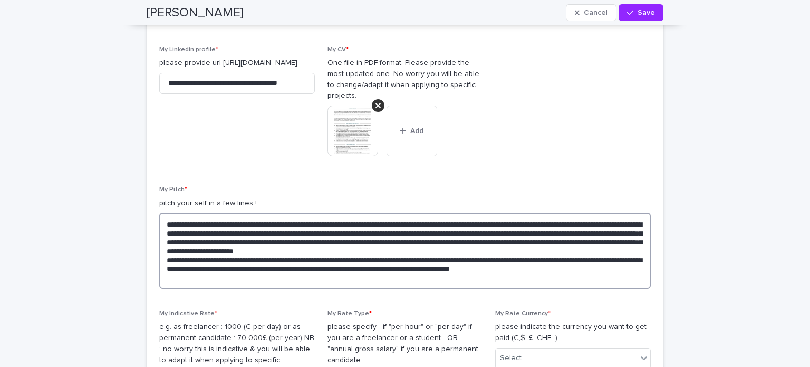
drag, startPoint x: 162, startPoint y: 256, endPoint x: 639, endPoint y: 273, distance: 477.2
click at [639, 273] on textarea "**********" at bounding box center [405, 251] width 492 height 76
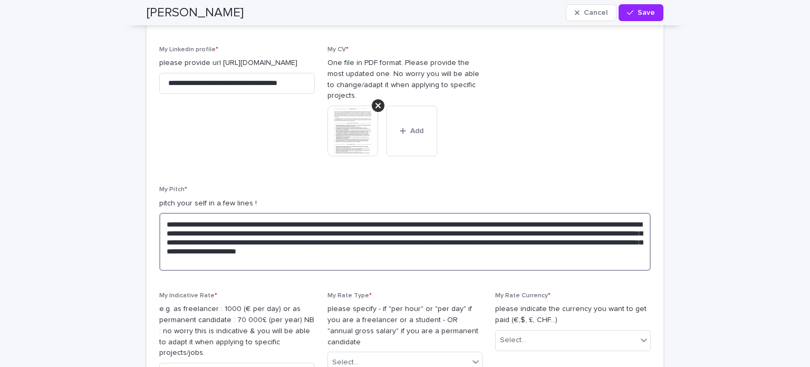
click at [160, 219] on textarea "**********" at bounding box center [405, 242] width 492 height 58
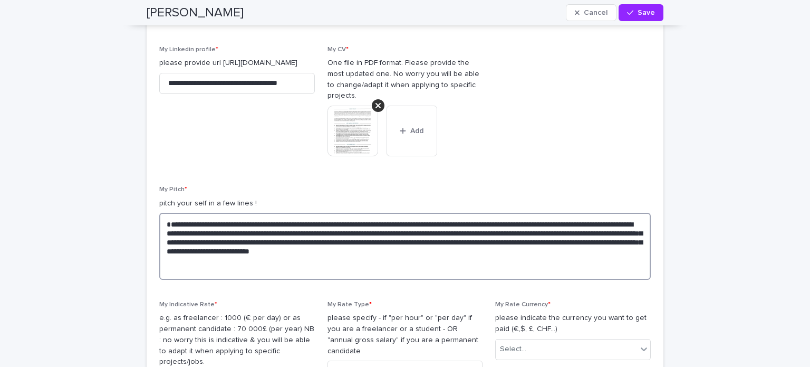
paste textarea "**********"
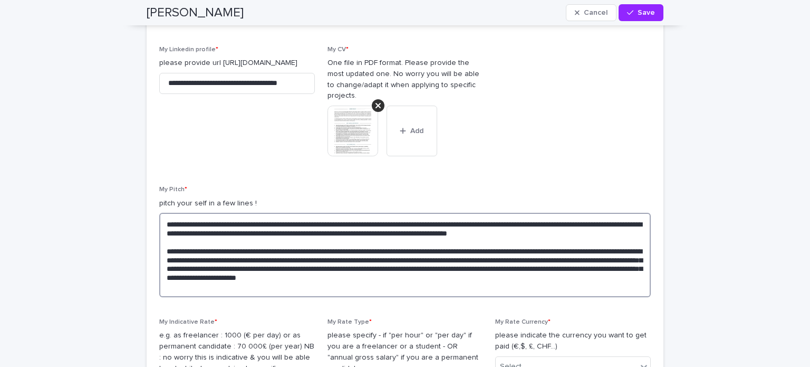
click at [0, 0] on p "*" at bounding box center [0, 0] width 0 height 0
click at [0, 0] on button "******" at bounding box center [0, 0] width 0 height 0
click at [0, 0] on icon "Close assistant" at bounding box center [0, 0] width 0 height 0
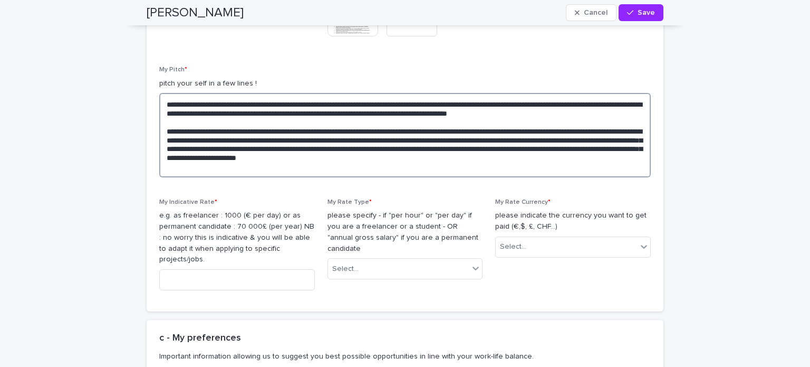
scroll to position [1754, 0]
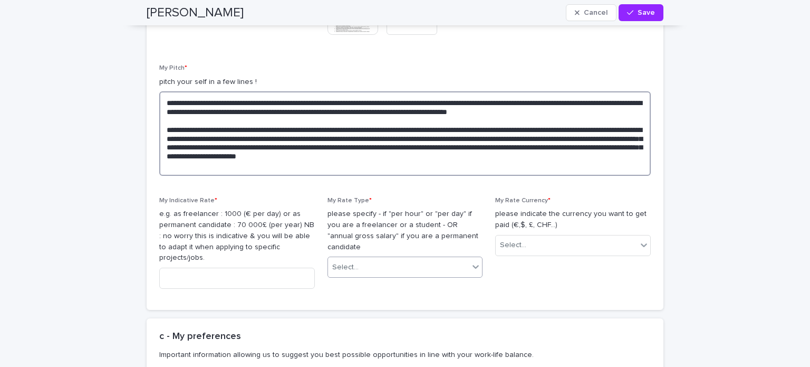
type textarea "**********"
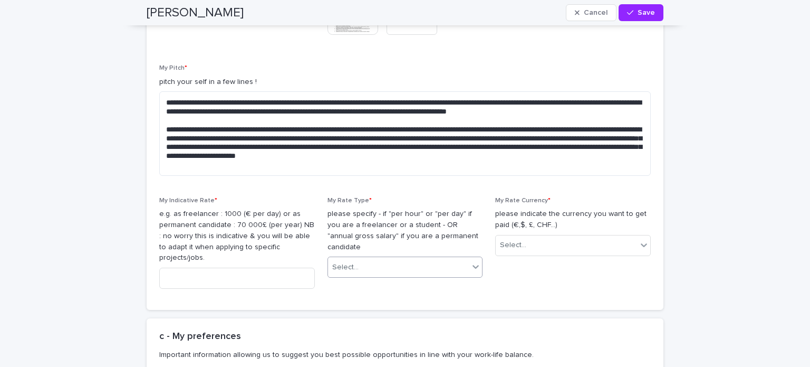
click at [471, 261] on icon at bounding box center [476, 266] width 11 height 11
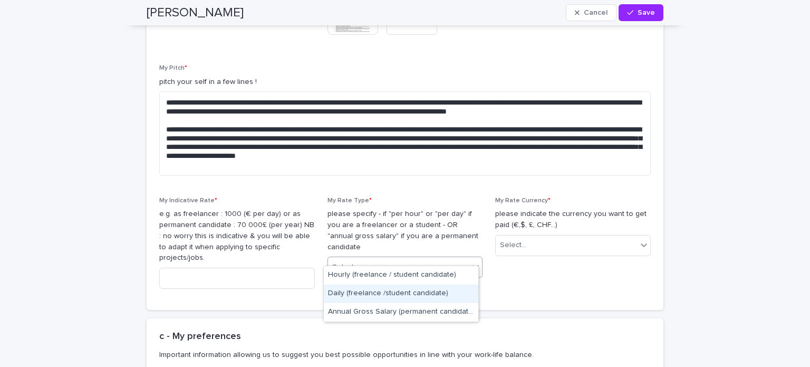
click at [437, 292] on div "Daily (freelance /student candidate)" at bounding box center [401, 293] width 155 height 18
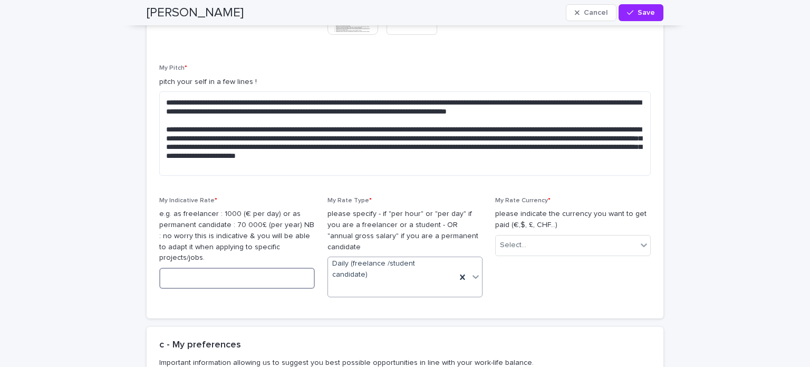
click at [253, 269] on input at bounding box center [237, 277] width 156 height 21
drag, startPoint x: 253, startPoint y: 269, endPoint x: 217, endPoint y: 261, distance: 37.1
click at [217, 267] on input "****" at bounding box center [237, 277] width 156 height 21
type input "****"
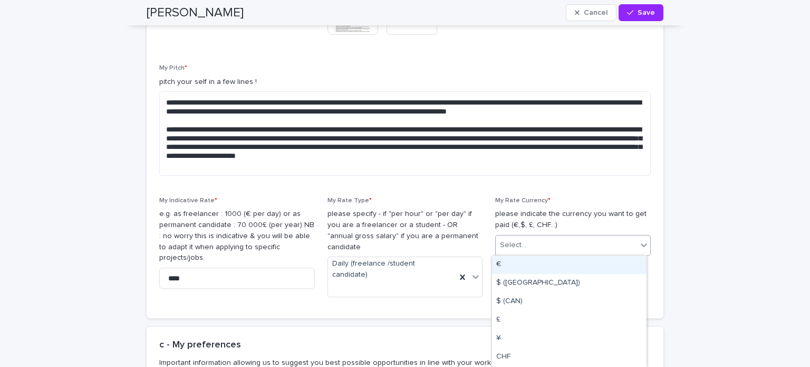
click at [644, 242] on icon at bounding box center [644, 244] width 11 height 11
click at [504, 264] on div "€" at bounding box center [569, 264] width 155 height 18
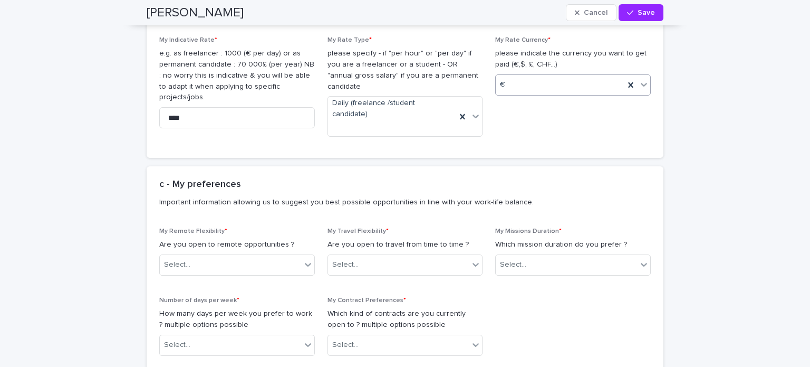
scroll to position [1998, 0]
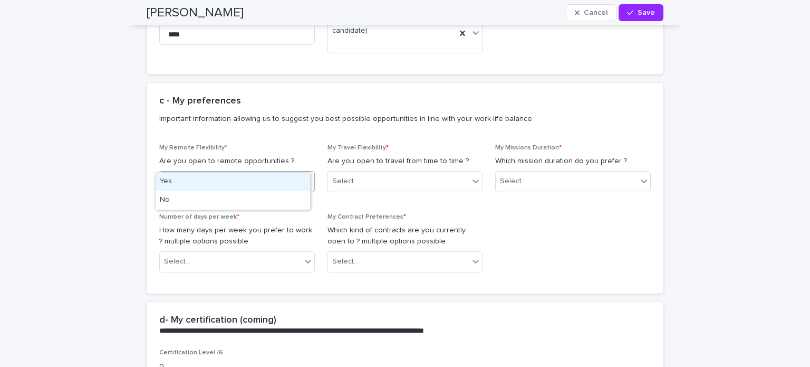
click at [303, 176] on icon at bounding box center [308, 181] width 11 height 11
click at [286, 181] on div "Yes" at bounding box center [233, 181] width 155 height 18
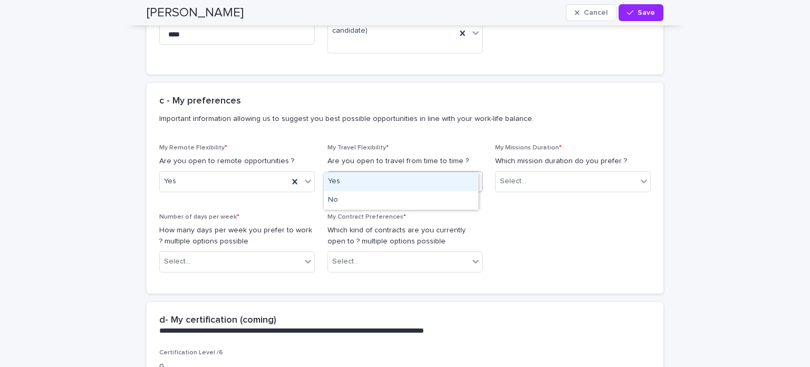
click at [473, 179] on icon at bounding box center [476, 181] width 6 height 4
click at [447, 186] on div "Yes" at bounding box center [401, 181] width 155 height 18
click at [639, 176] on icon at bounding box center [644, 181] width 11 height 11
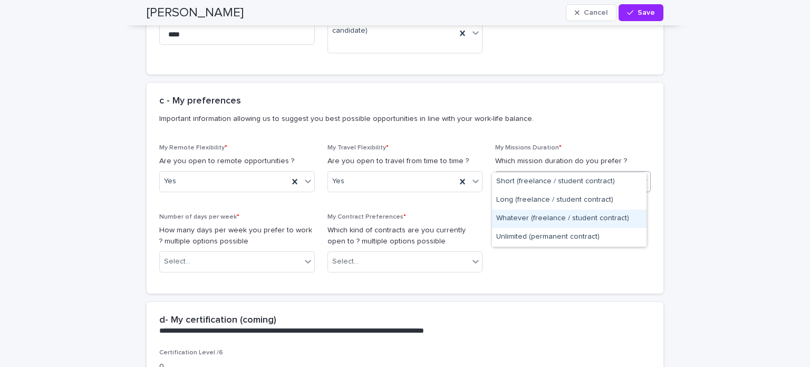
click at [561, 214] on div "Whatever (freelance / student contract)" at bounding box center [569, 218] width 155 height 18
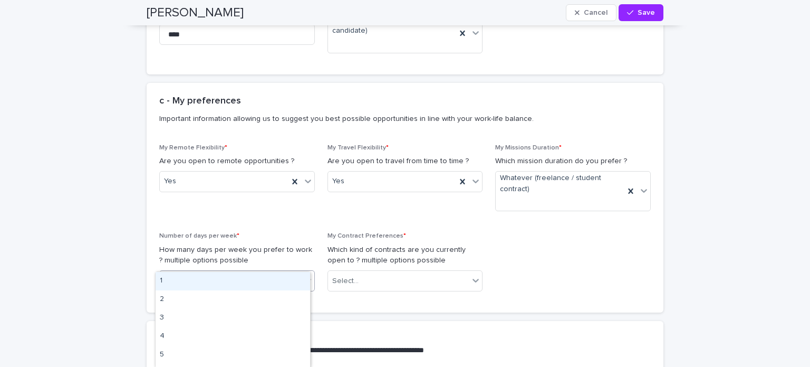
click at [306, 275] on icon at bounding box center [308, 280] width 11 height 11
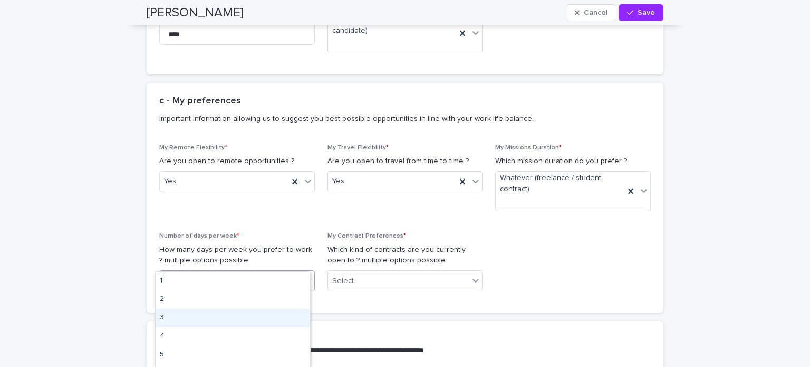
click at [241, 315] on div "3" at bounding box center [233, 318] width 155 height 18
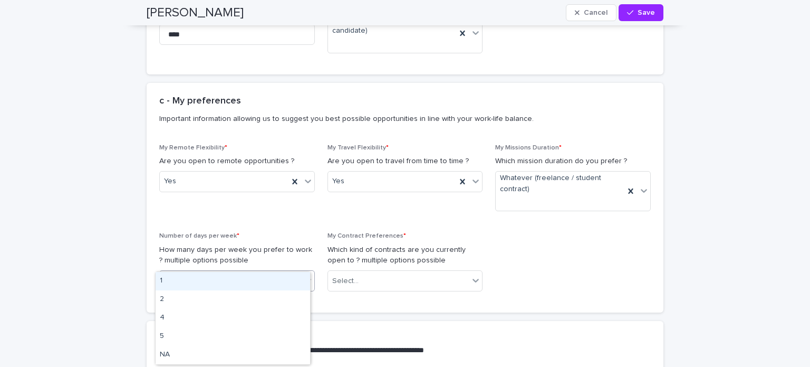
click at [306, 275] on icon at bounding box center [308, 280] width 11 height 11
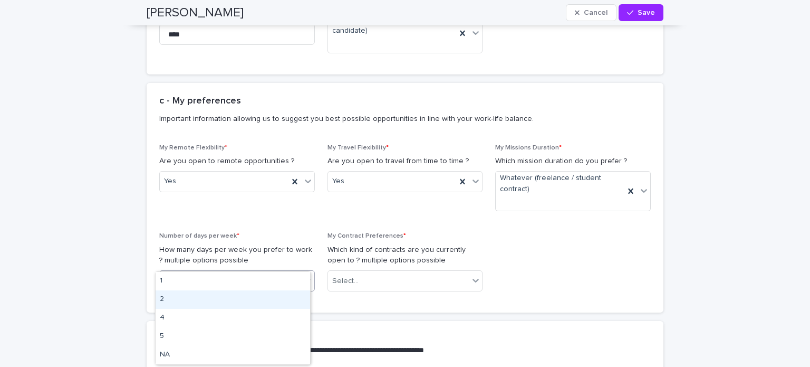
click at [260, 301] on div "2" at bounding box center [233, 299] width 155 height 18
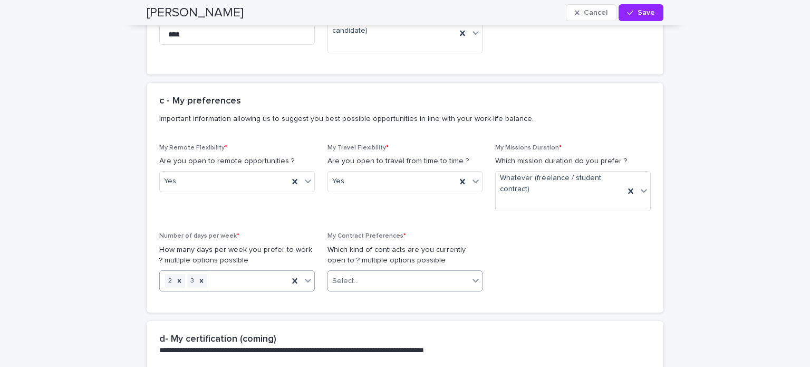
click at [472, 275] on icon at bounding box center [476, 280] width 11 height 11
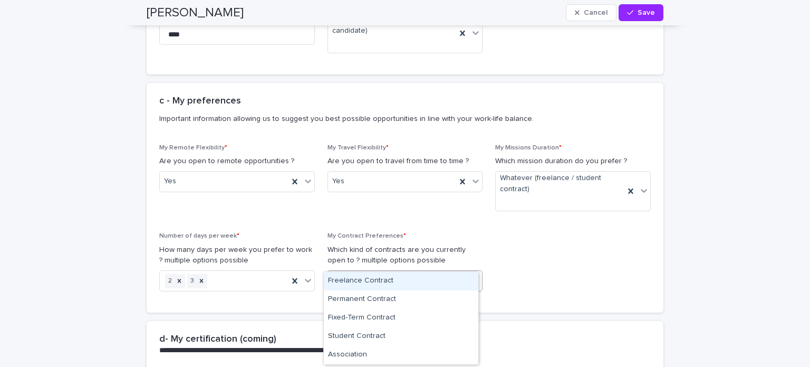
click at [416, 280] on div "Freelance Contract" at bounding box center [401, 281] width 155 height 18
click at [473, 279] on icon at bounding box center [476, 281] width 6 height 4
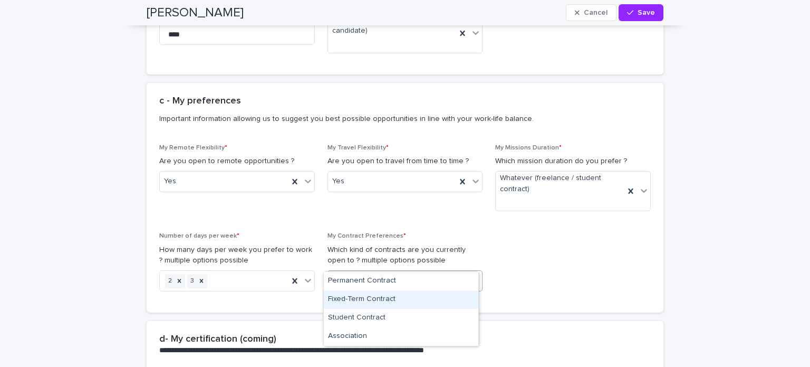
click at [433, 298] on div "Fixed-Term Contract" at bounding box center [401, 299] width 155 height 18
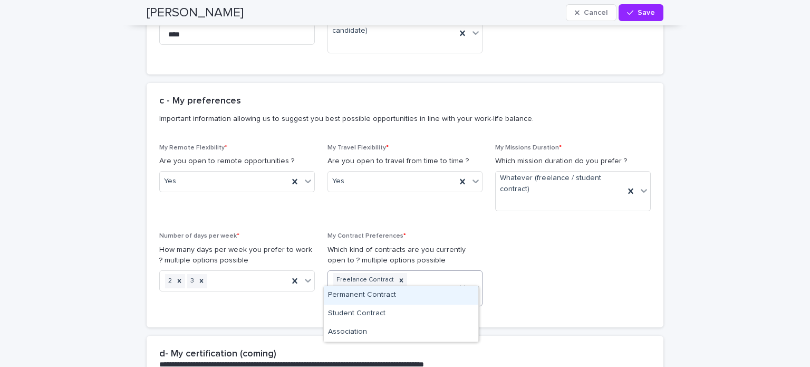
click at [473, 282] on icon at bounding box center [476, 287] width 11 height 11
drag, startPoint x: 400, startPoint y: 305, endPoint x: 424, endPoint y: 292, distance: 27.6
click at [424, 292] on div "Permanent Contract" at bounding box center [401, 295] width 155 height 18
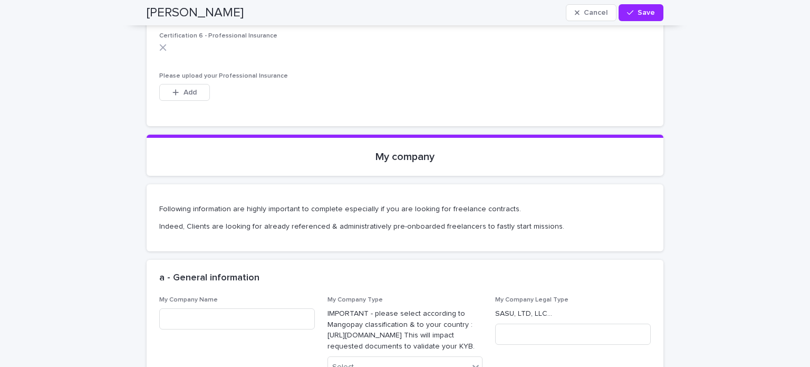
scroll to position [2668, 0]
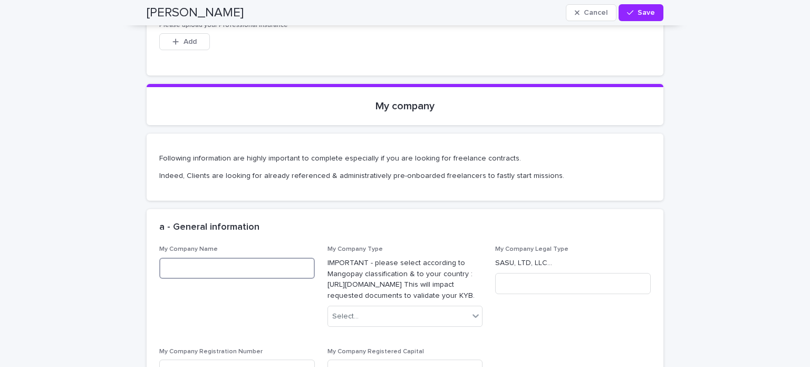
click at [185, 257] on input at bounding box center [237, 267] width 156 height 21
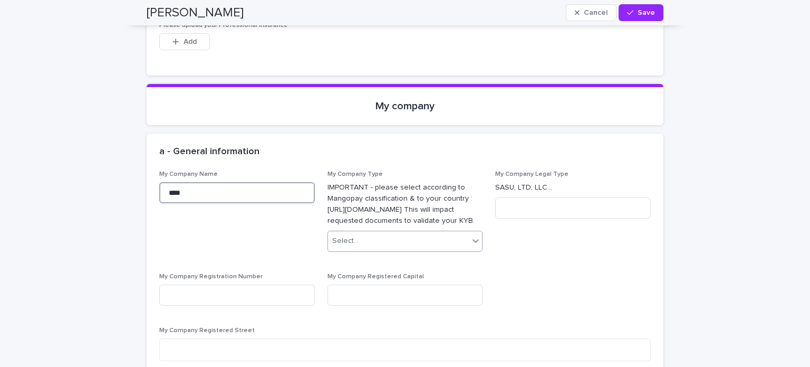
type input "****"
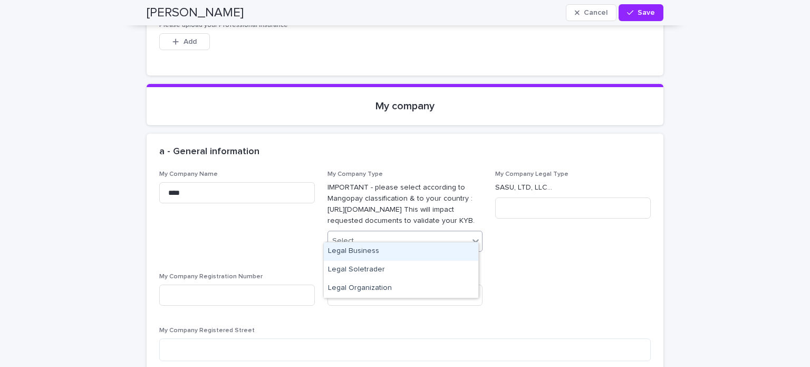
click at [473, 239] on icon at bounding box center [476, 241] width 6 height 4
click at [531, 225] on span "My Company Legal Type SASU, LTD, LLC..." at bounding box center [573, 215] width 156 height 90
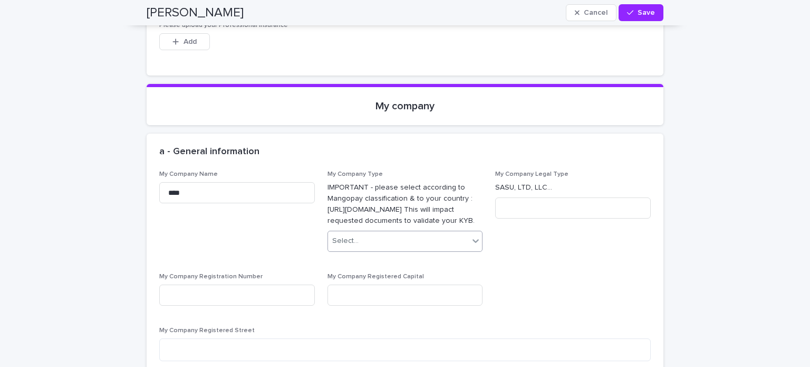
click at [472, 235] on icon at bounding box center [476, 240] width 11 height 11
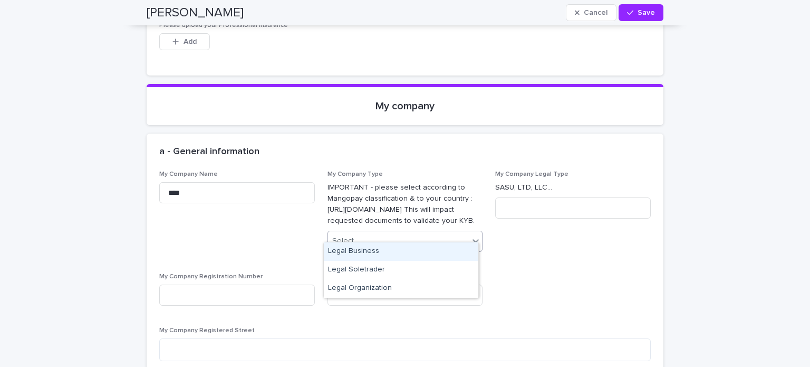
click at [472, 235] on icon at bounding box center [476, 240] width 11 height 11
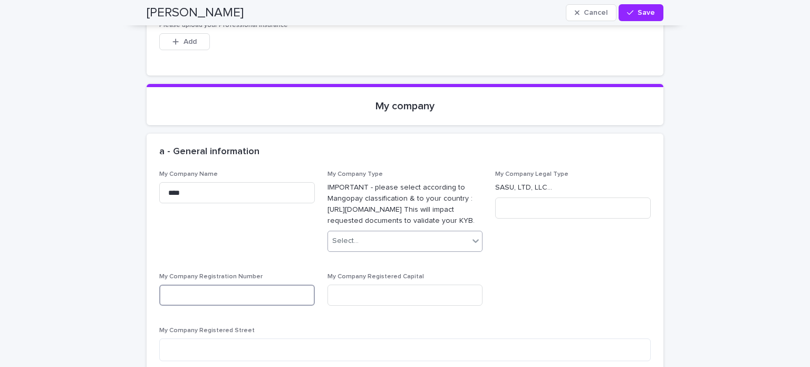
click at [275, 284] on input at bounding box center [237, 294] width 156 height 21
click at [371, 284] on input at bounding box center [406, 294] width 156 height 21
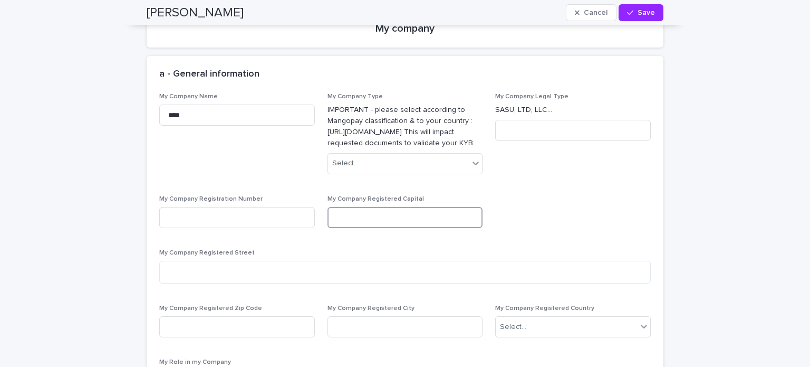
scroll to position [2746, 0]
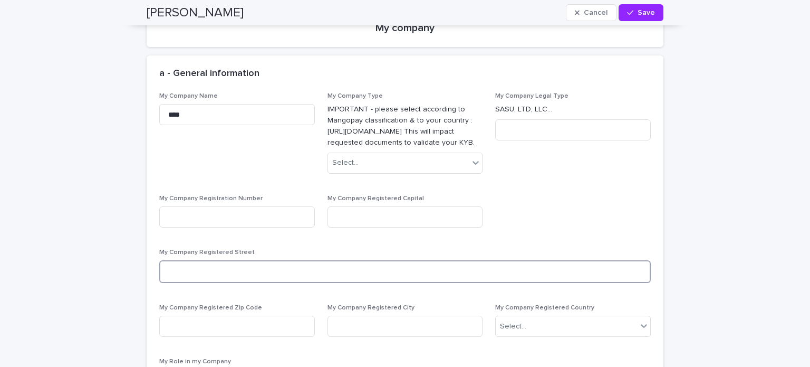
click at [213, 260] on textarea at bounding box center [405, 271] width 492 height 23
type textarea "**********"
type input "*****"
type input "********"
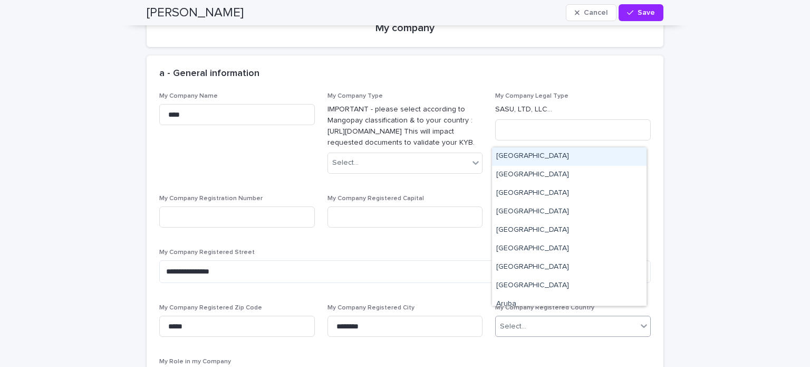
click at [644, 320] on icon at bounding box center [644, 325] width 11 height 11
type input "*"
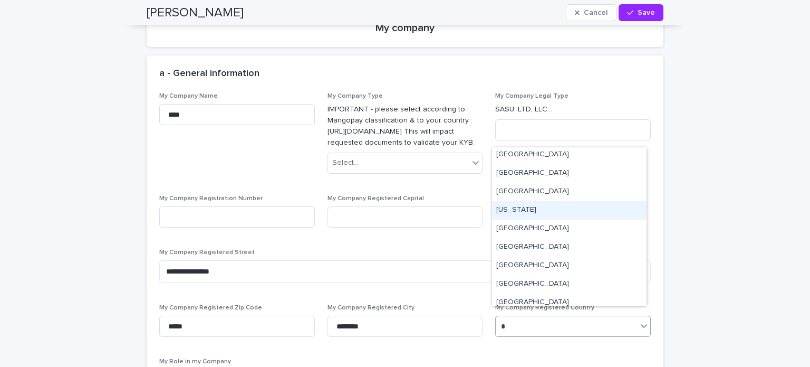
scroll to position [206, 0]
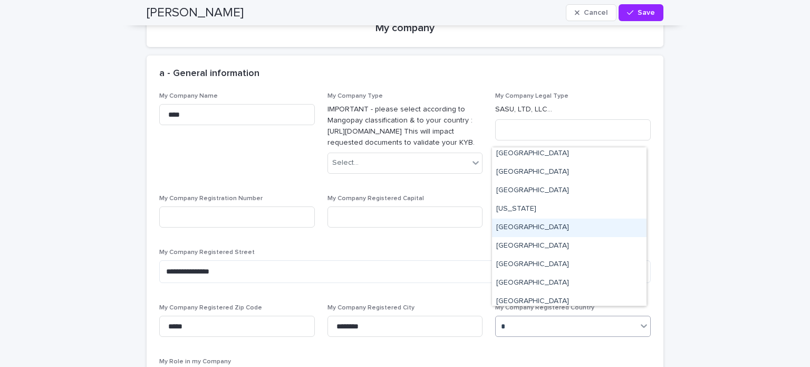
click at [520, 226] on div "[GEOGRAPHIC_DATA]" at bounding box center [569, 227] width 155 height 18
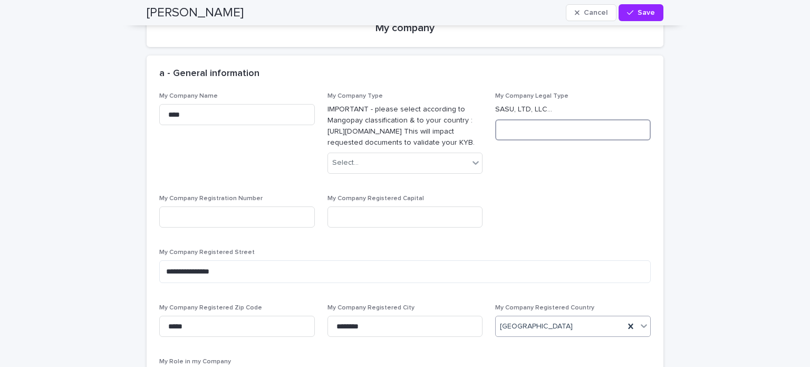
click at [519, 119] on input at bounding box center [573, 129] width 156 height 21
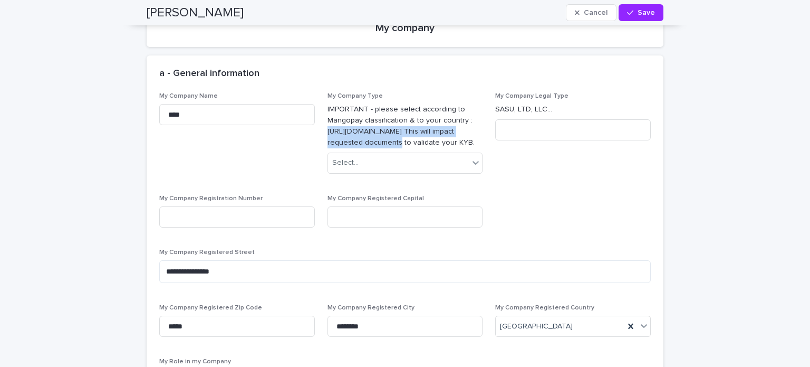
drag, startPoint x: 359, startPoint y: 121, endPoint x: 324, endPoint y: 113, distance: 35.7
click at [328, 113] on p "IMPORTANT - please select according to Mangopay classification & to your countr…" at bounding box center [406, 126] width 156 height 44
copy p "[URL][DOMAIN_NAME]"
click at [504, 169] on span "My Company Legal Type SASU, LTD, LLC..." at bounding box center [573, 137] width 156 height 90
click at [472, 157] on icon at bounding box center [476, 162] width 11 height 11
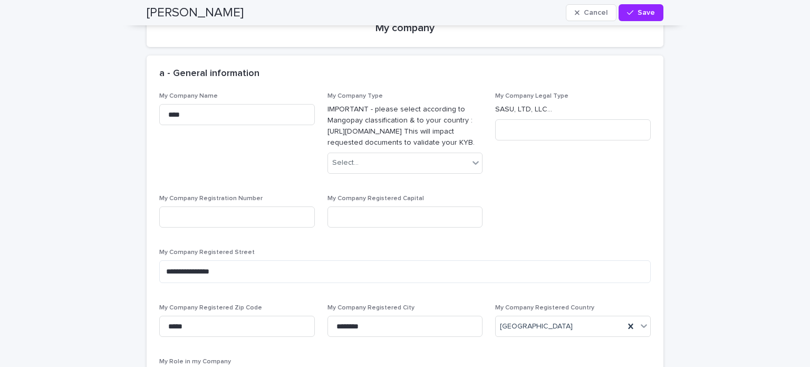
click at [569, 175] on div "**********" at bounding box center [405, 253] width 492 height 322
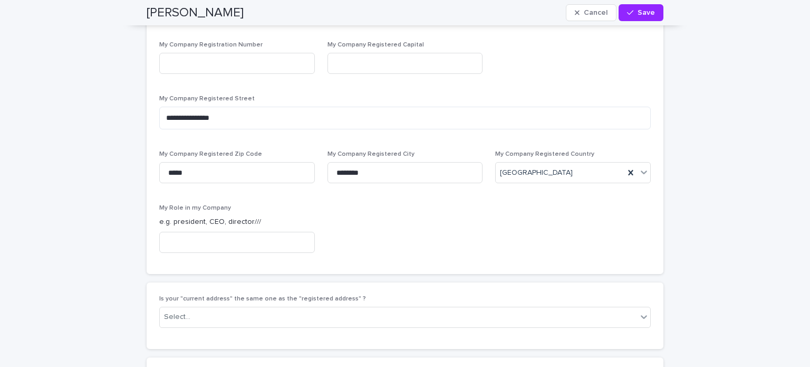
scroll to position [2900, 0]
click at [244, 231] on input at bounding box center [237, 241] width 156 height 21
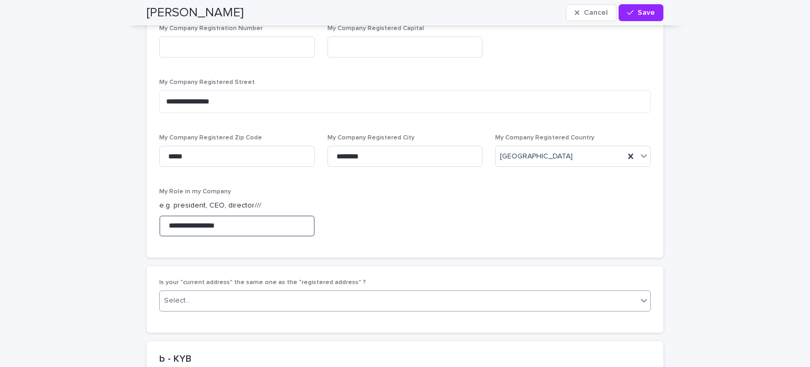
scroll to position [2916, 0]
type input "**********"
click at [641, 294] on icon at bounding box center [644, 299] width 11 height 11
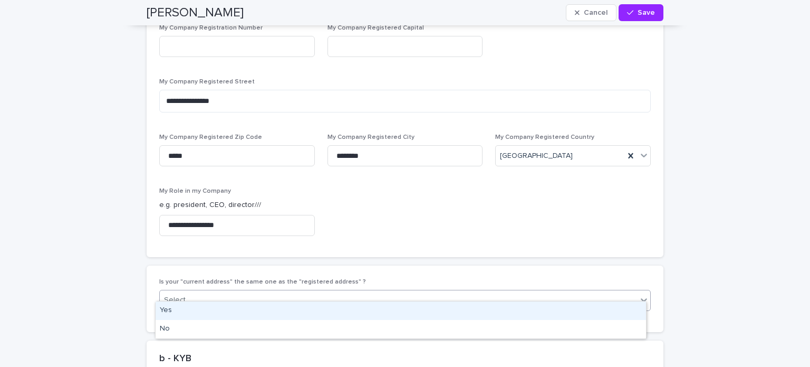
click at [603, 309] on div "Yes" at bounding box center [401, 310] width 491 height 18
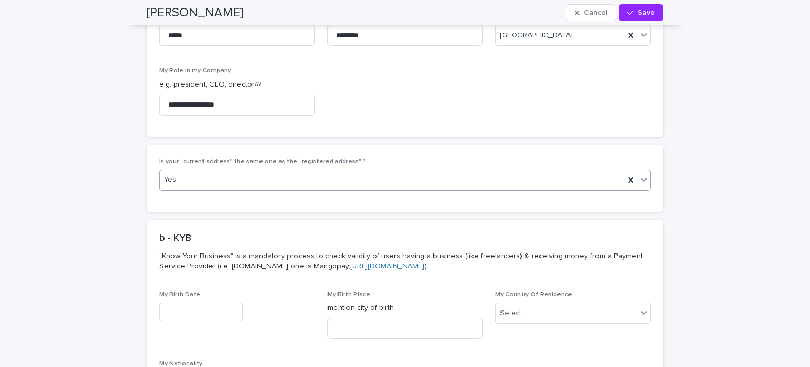
scroll to position [3038, 0]
click at [196, 301] on input "text" at bounding box center [200, 310] width 83 height 18
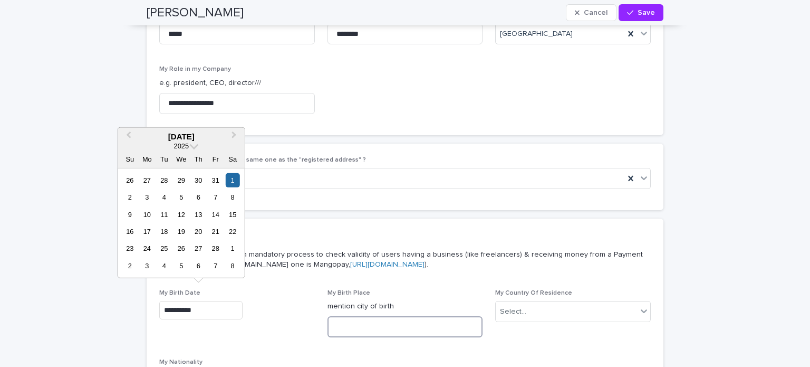
type input "**********"
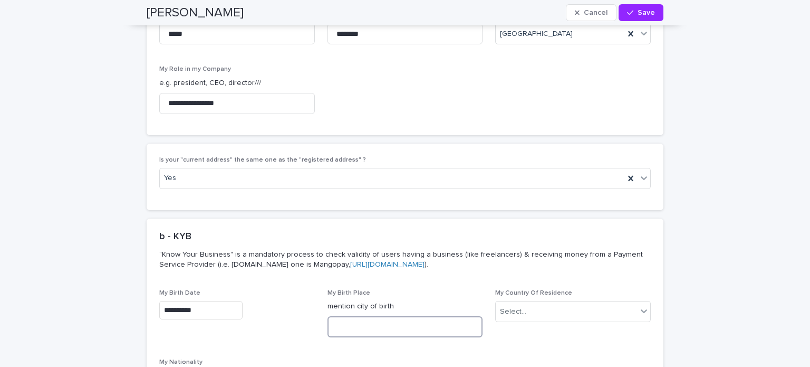
click at [359, 325] on input at bounding box center [406, 326] width 156 height 21
type input "****"
click at [515, 306] on div "Select..." at bounding box center [513, 311] width 26 height 11
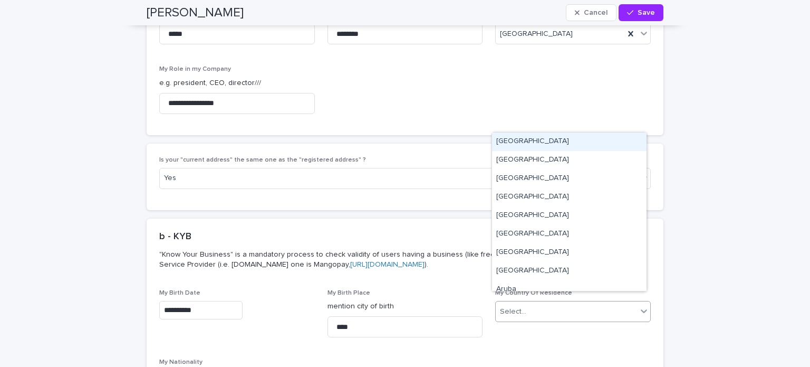
type input "*"
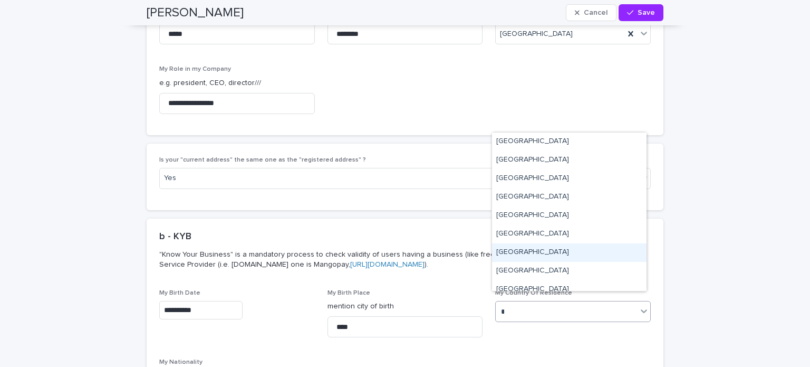
scroll to position [8, 0]
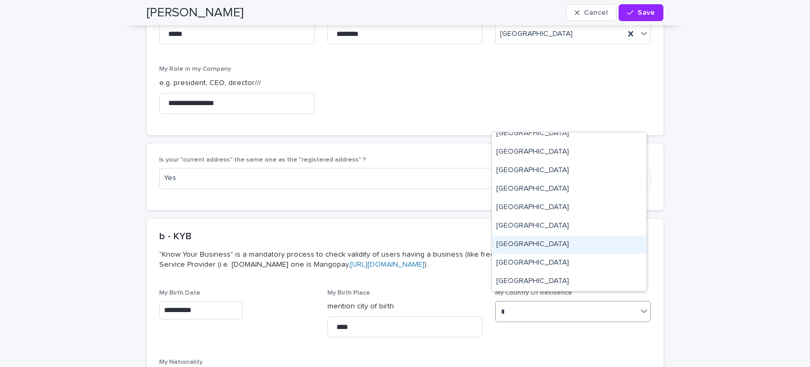
click at [523, 245] on div "[GEOGRAPHIC_DATA]" at bounding box center [569, 244] width 155 height 18
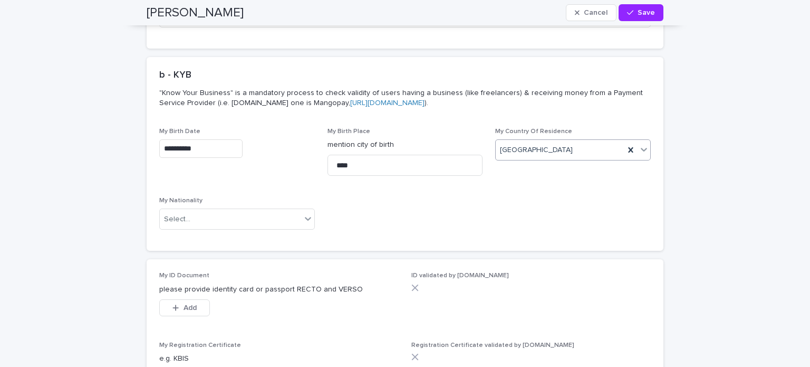
scroll to position [3201, 0]
click at [305, 215] on icon at bounding box center [308, 217] width 6 height 4
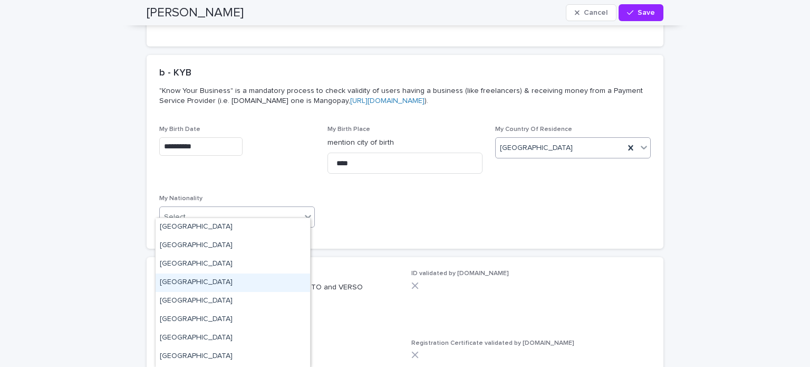
type input "*"
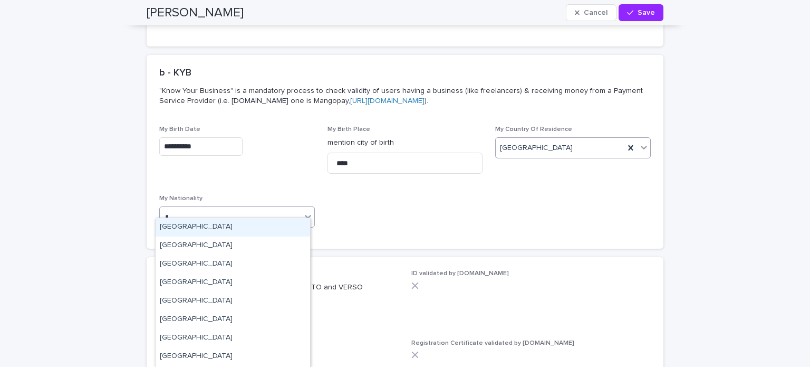
scroll to position [16, 0]
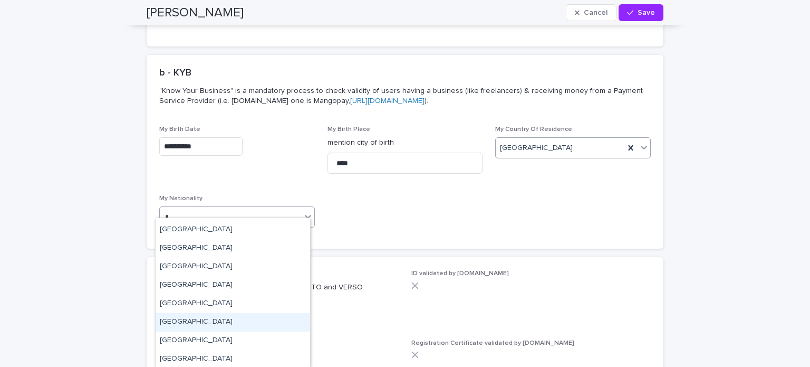
click at [177, 320] on div "[GEOGRAPHIC_DATA]" at bounding box center [233, 322] width 155 height 18
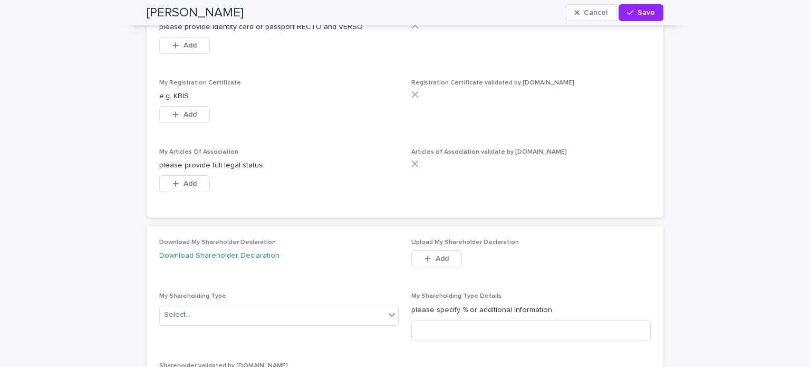
scroll to position [3462, 0]
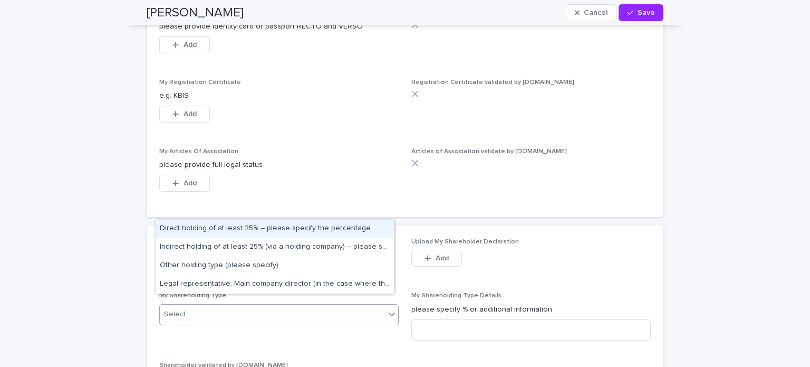
click at [389, 312] on icon at bounding box center [392, 314] width 6 height 4
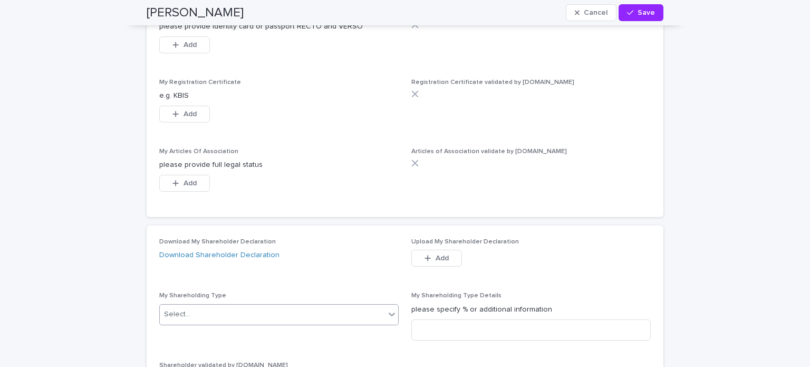
click at [389, 312] on icon at bounding box center [392, 314] width 6 height 4
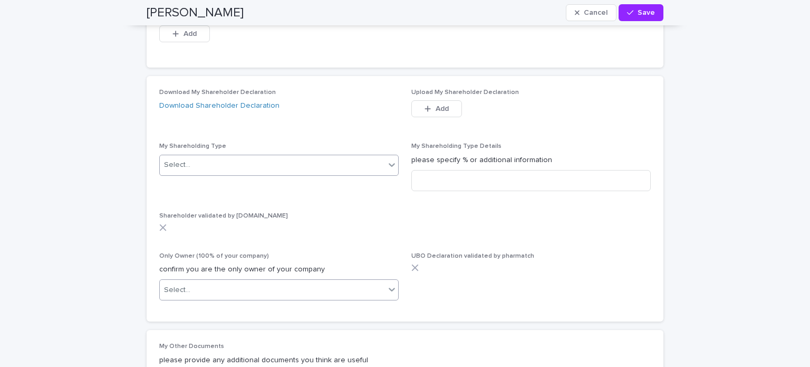
click at [388, 284] on icon at bounding box center [392, 289] width 11 height 11
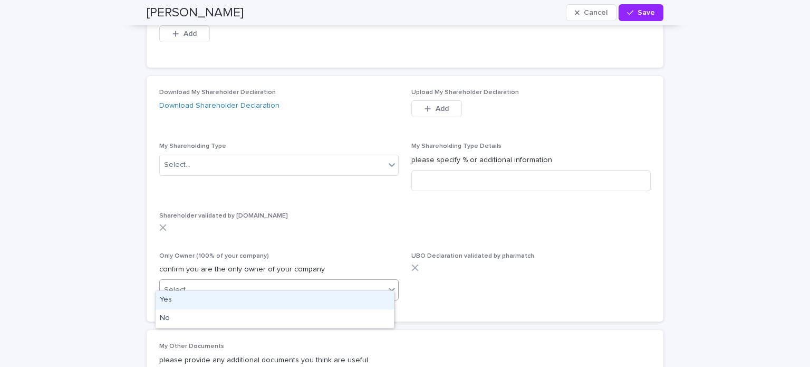
click at [342, 298] on div "Yes" at bounding box center [275, 300] width 238 height 18
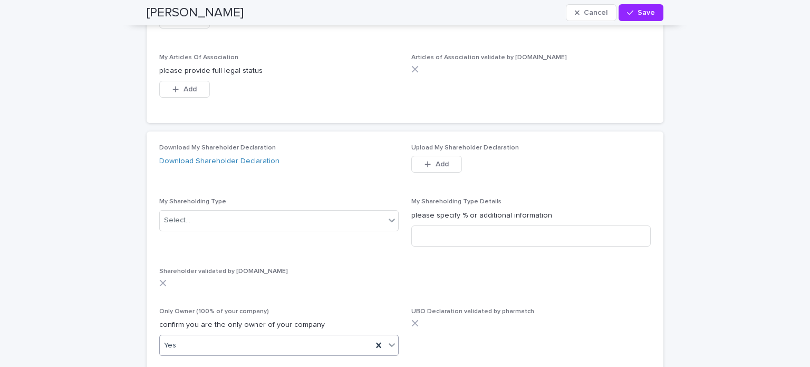
scroll to position [3547, 0]
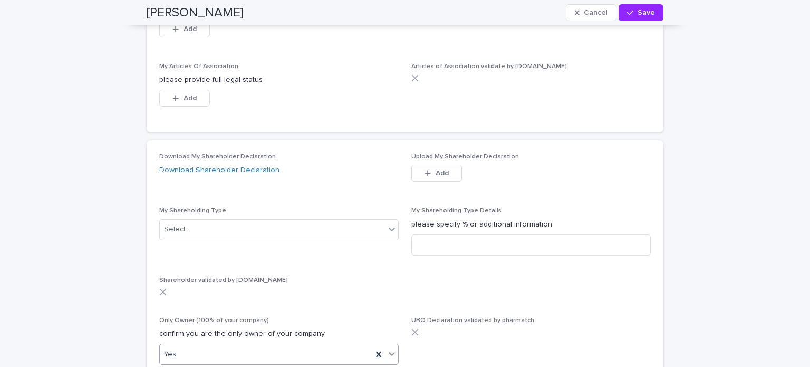
click at [238, 166] on link "Download Shareholder Declaration" at bounding box center [219, 169] width 120 height 7
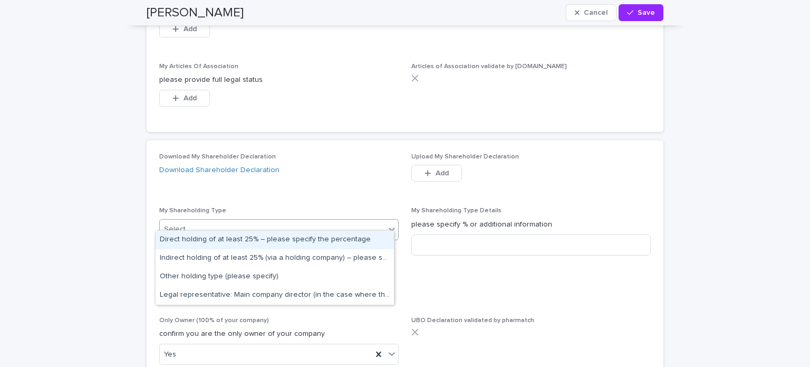
click at [389, 224] on icon at bounding box center [392, 229] width 11 height 11
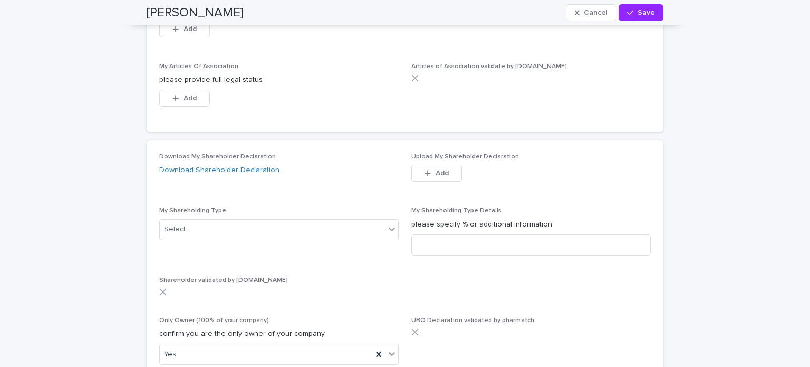
click at [458, 276] on p "Shareholder validated by [DOMAIN_NAME]" at bounding box center [405, 279] width 492 height 7
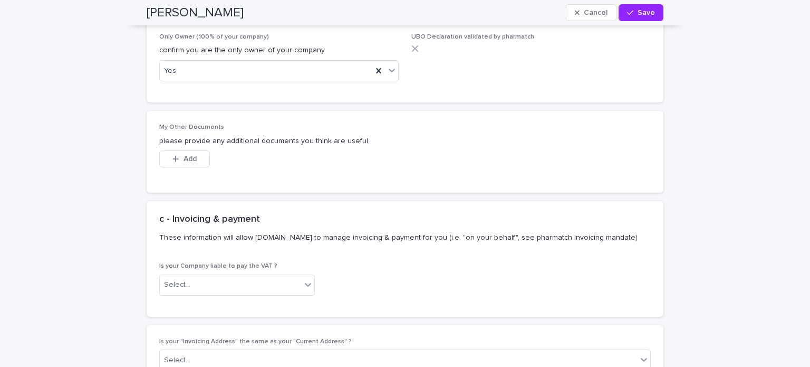
scroll to position [3861, 0]
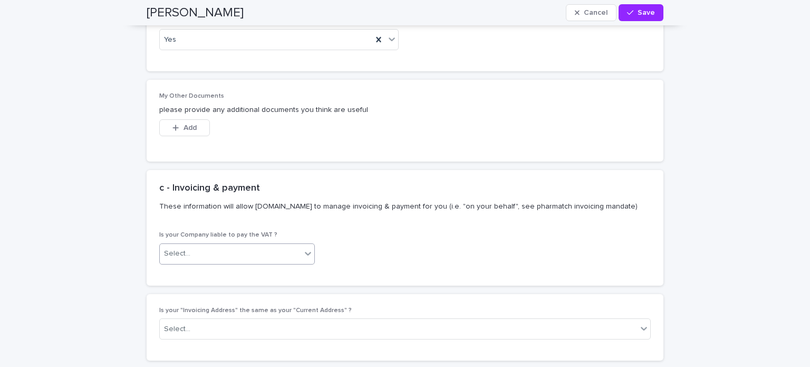
click at [303, 248] on icon at bounding box center [308, 253] width 11 height 11
click at [286, 261] on div "Yes" at bounding box center [233, 263] width 155 height 18
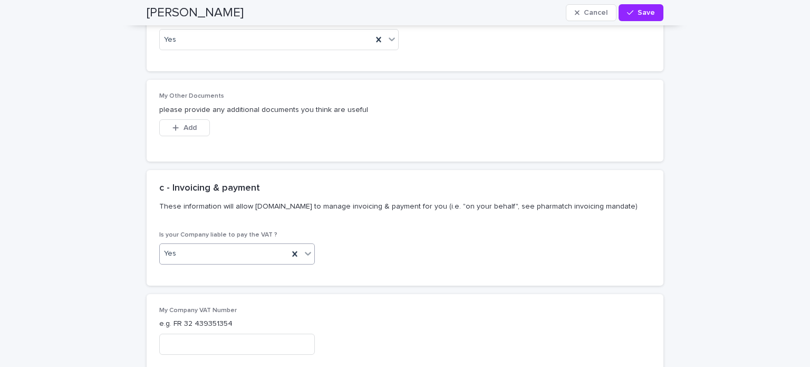
scroll to position [3909, 0]
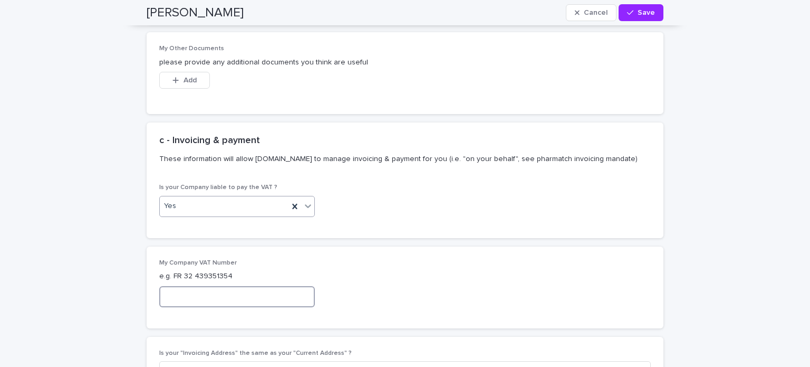
click at [247, 286] on input at bounding box center [237, 296] width 156 height 21
paste input "**********"
click at [165, 286] on input "**********" at bounding box center [237, 296] width 156 height 21
type input "**********"
click at [373, 285] on div "**********" at bounding box center [405, 287] width 492 height 56
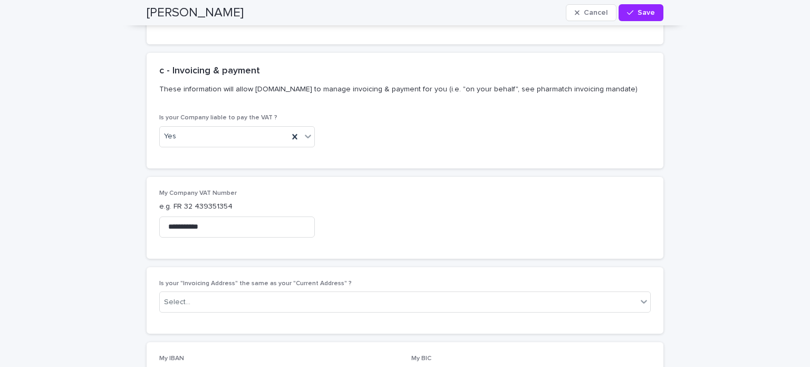
scroll to position [3989, 0]
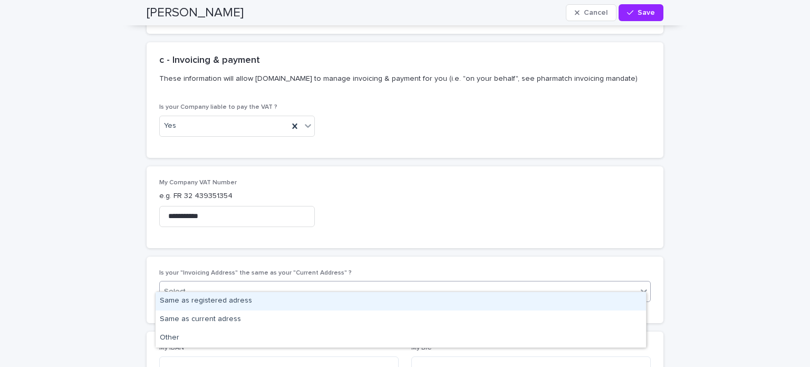
click at [639, 285] on icon at bounding box center [644, 290] width 11 height 11
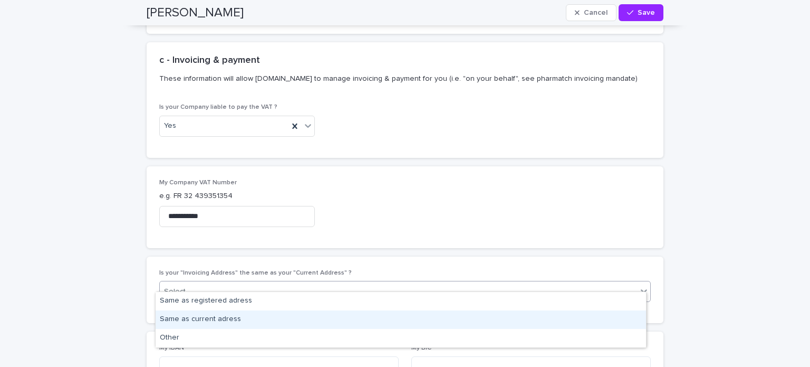
click at [578, 319] on div "Same as current adress" at bounding box center [401, 319] width 491 height 18
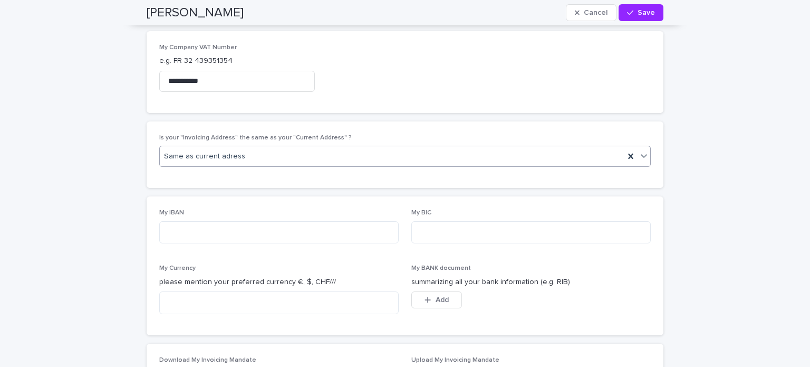
scroll to position [4124, 0]
click at [359, 291] on textarea at bounding box center [278, 302] width 239 height 23
type textarea "*"
click at [347, 221] on textarea at bounding box center [278, 232] width 239 height 23
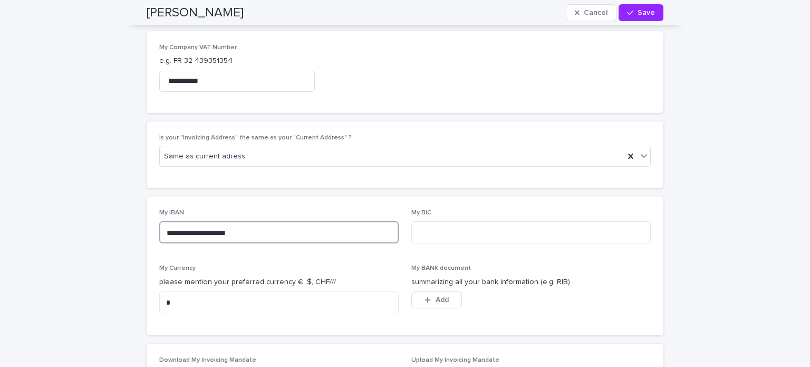
click at [337, 221] on textarea "**********" at bounding box center [278, 232] width 239 height 23
click at [179, 221] on textarea "**********" at bounding box center [278, 232] width 239 height 23
click at [198, 221] on textarea "**********" at bounding box center [278, 232] width 239 height 23
click at [215, 221] on textarea "**********" at bounding box center [278, 232] width 239 height 23
click at [229, 221] on textarea "**********" at bounding box center [278, 232] width 239 height 23
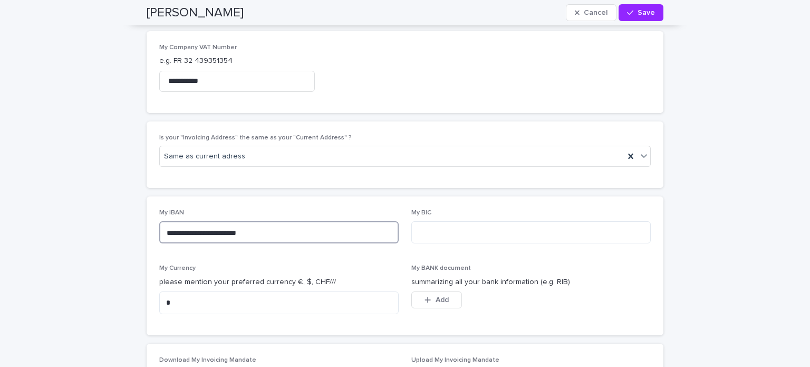
click at [246, 221] on textarea "**********" at bounding box center [278, 232] width 239 height 23
type textarea "**********"
click at [452, 221] on textarea at bounding box center [530, 232] width 239 height 23
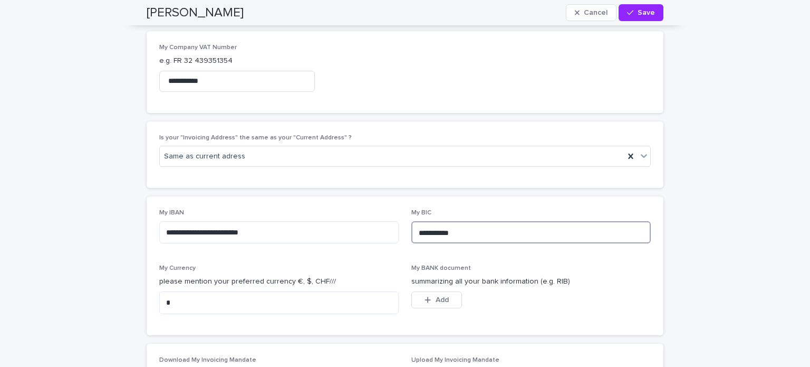
type textarea "**********"
click at [622, 276] on p "summarizing all your bank information (e.g. RIB)" at bounding box center [530, 281] width 239 height 11
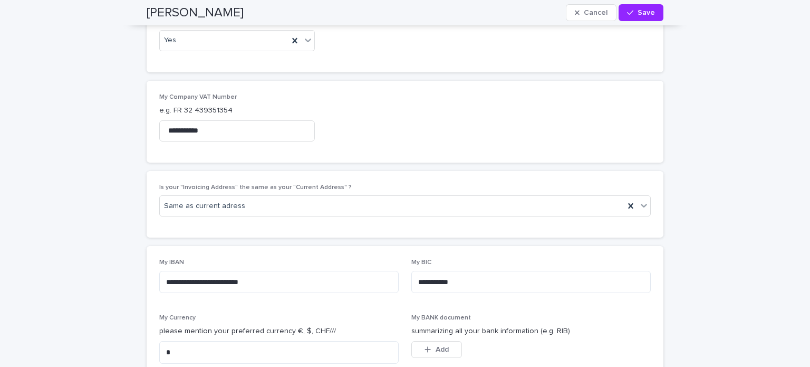
scroll to position [4073, 0]
click at [642, 9] on span "Save" at bounding box center [646, 12] width 17 height 7
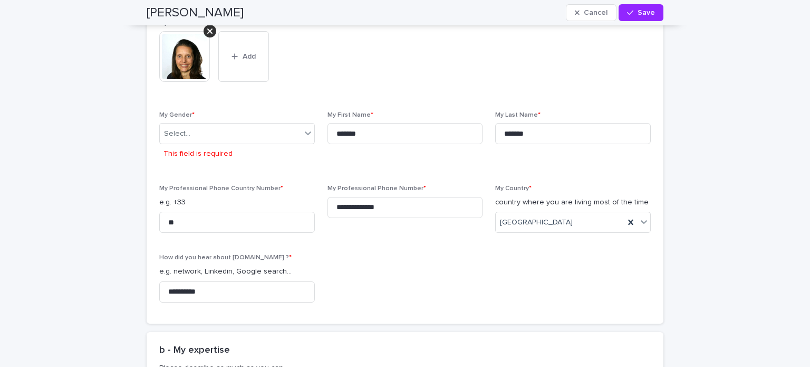
scroll to position [414, 0]
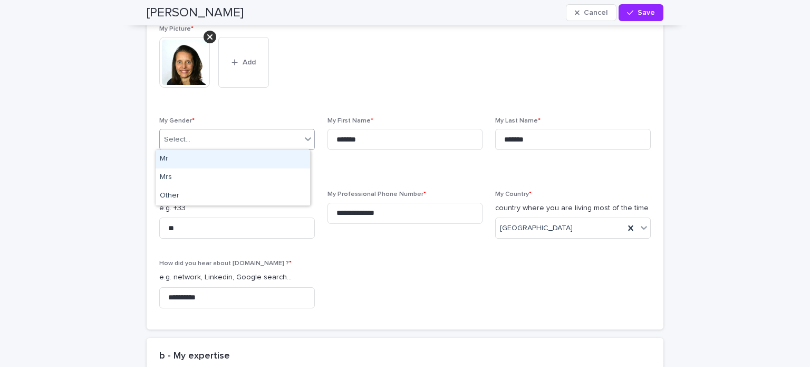
click at [306, 139] on icon at bounding box center [308, 138] width 11 height 11
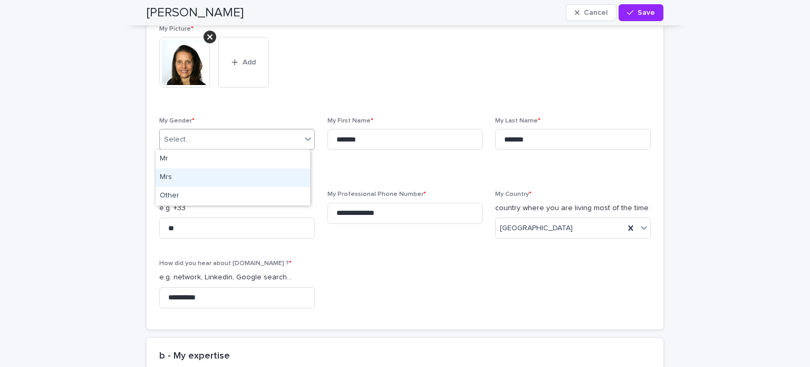
click at [275, 177] on div "Mrs" at bounding box center [233, 177] width 155 height 18
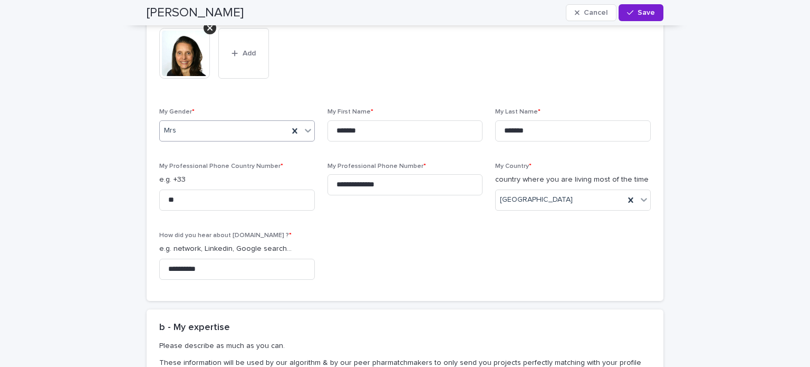
click at [641, 14] on span "Save" at bounding box center [646, 12] width 17 height 7
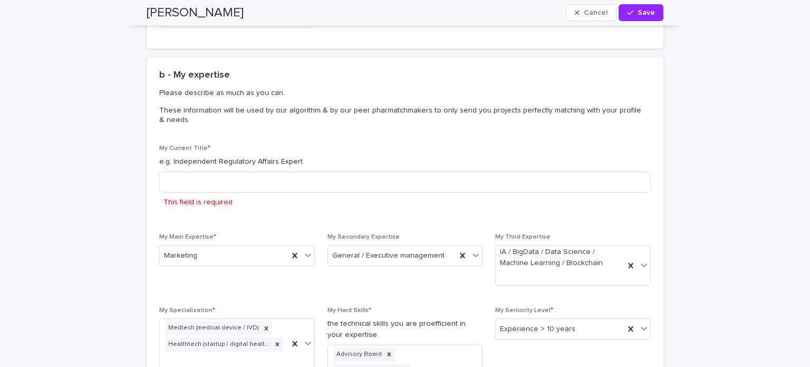
scroll to position [673, 0]
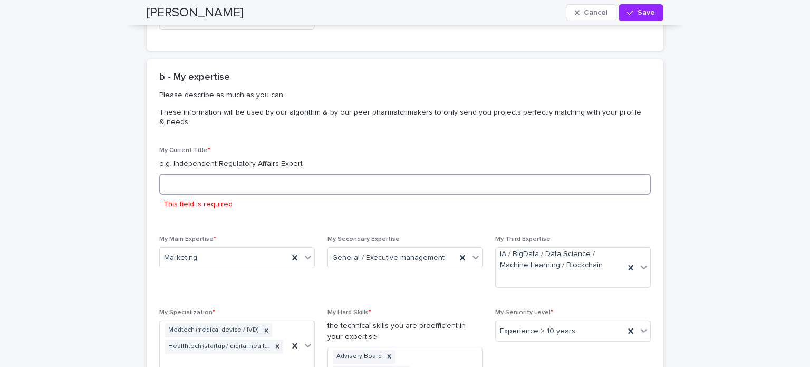
click at [228, 183] on input at bounding box center [405, 184] width 492 height 21
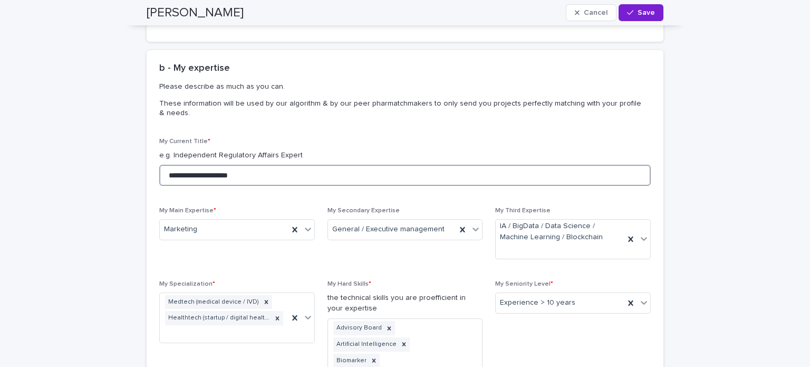
type input "**********"
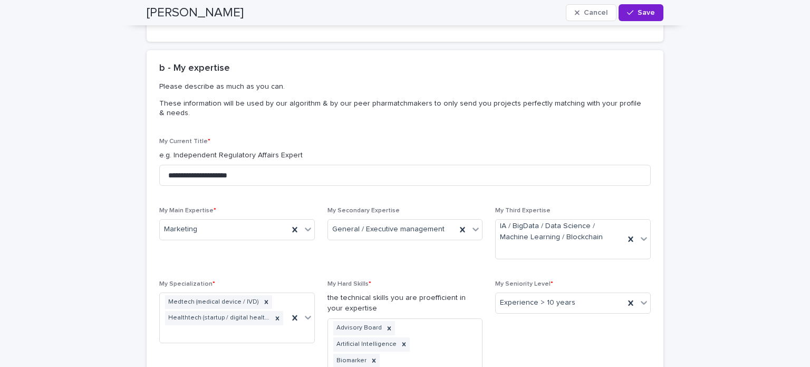
click at [645, 12] on span "Save" at bounding box center [646, 12] width 17 height 7
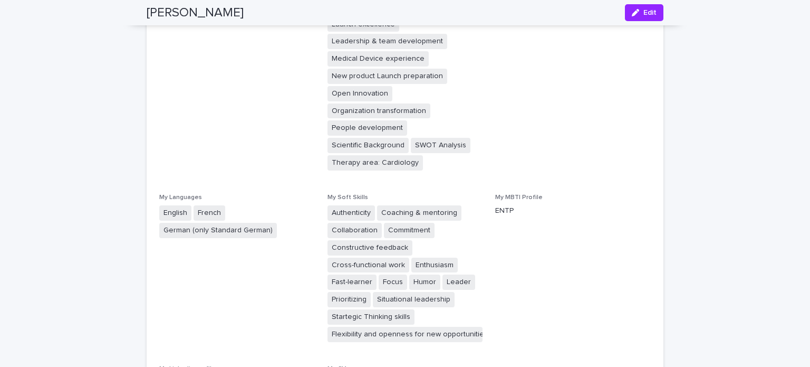
scroll to position [954, 0]
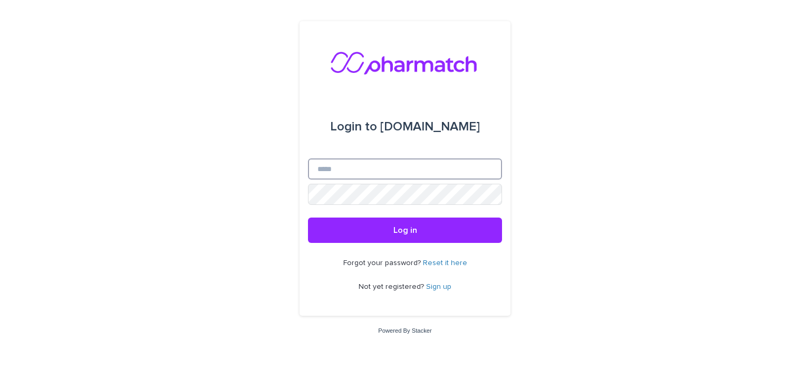
click at [343, 170] on input "Email" at bounding box center [405, 168] width 194 height 21
click at [0, 366] on nordpass-autofill-portal at bounding box center [0, 367] width 0 height 0
click at [349, 172] on input "Email" at bounding box center [405, 168] width 194 height 21
type input "**********"
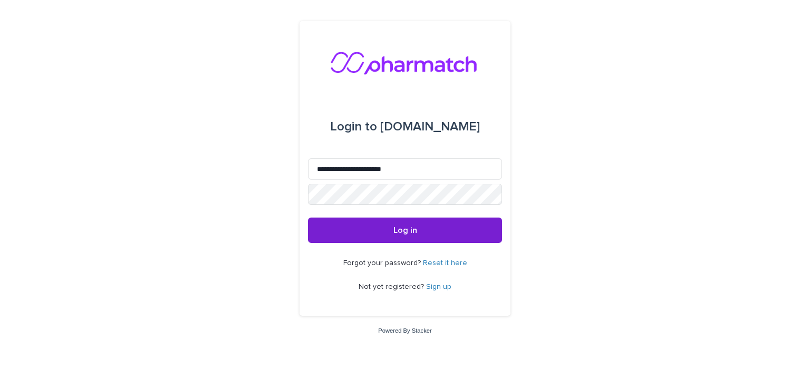
click at [409, 231] on span "Log in" at bounding box center [406, 230] width 24 height 8
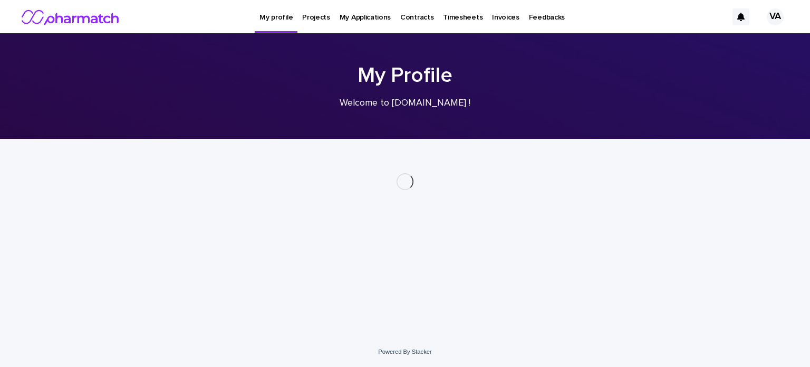
click at [0, 366] on nordpass-portal at bounding box center [0, 367] width 0 height 0
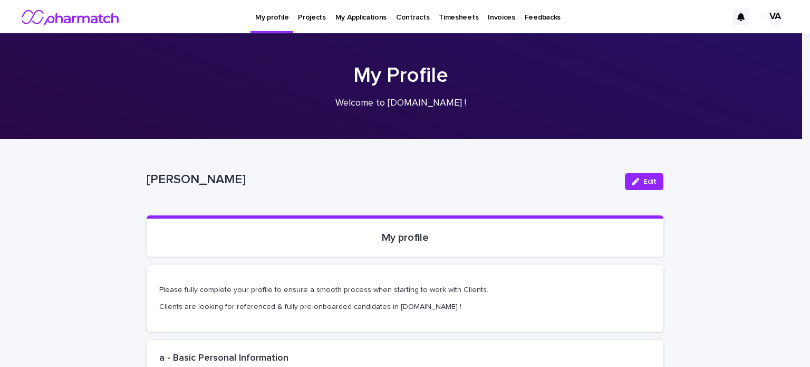
click at [319, 20] on p "Projects" at bounding box center [312, 11] width 28 height 22
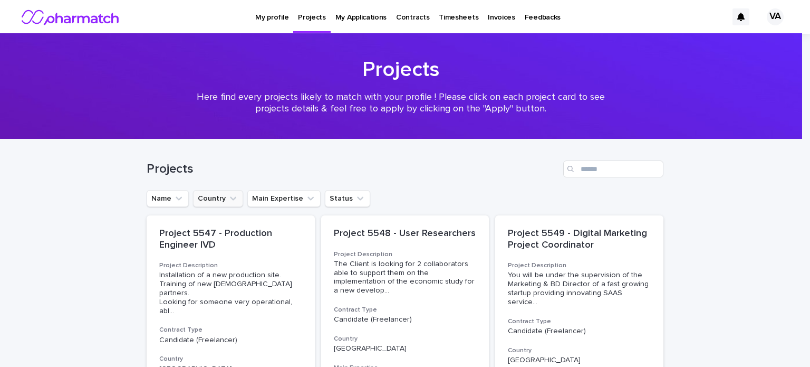
click at [230, 198] on icon "Country" at bounding box center [233, 199] width 6 height 4
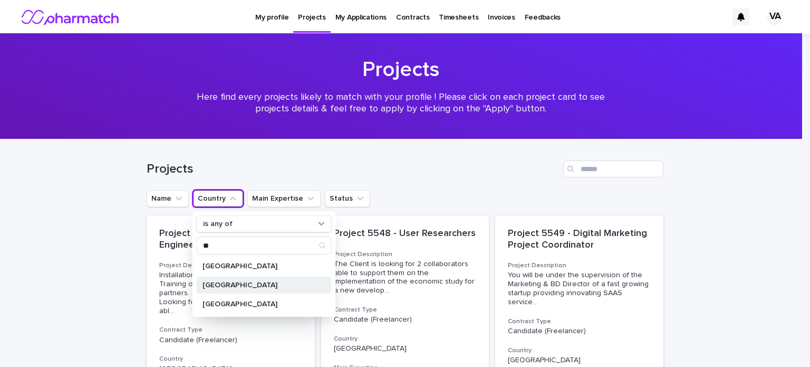
type input "**"
click at [215, 285] on p "[GEOGRAPHIC_DATA]" at bounding box center [259, 284] width 112 height 7
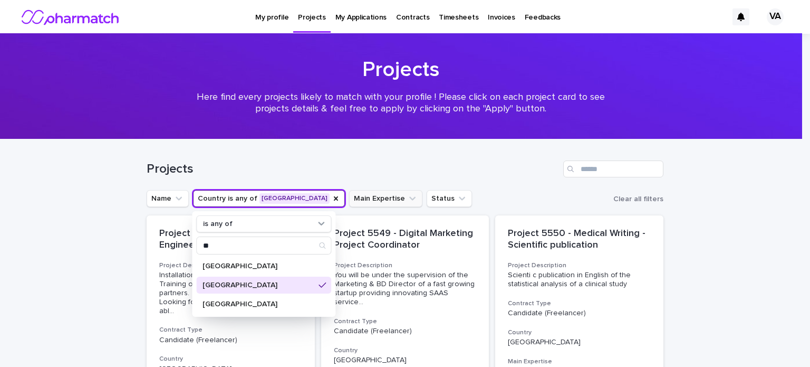
click at [407, 201] on icon "Main Expertise" at bounding box center [412, 198] width 11 height 11
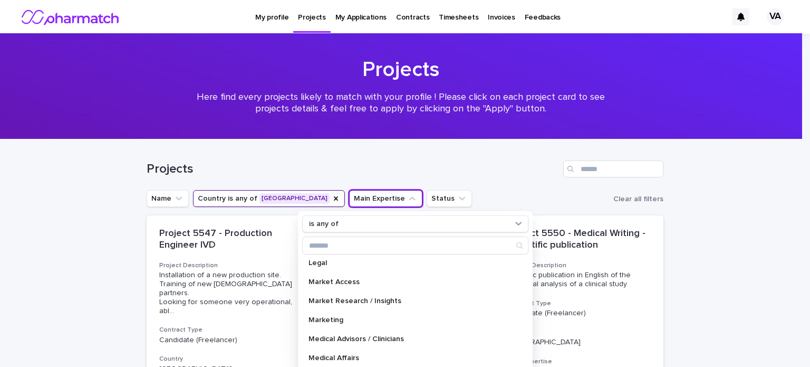
scroll to position [270, 0]
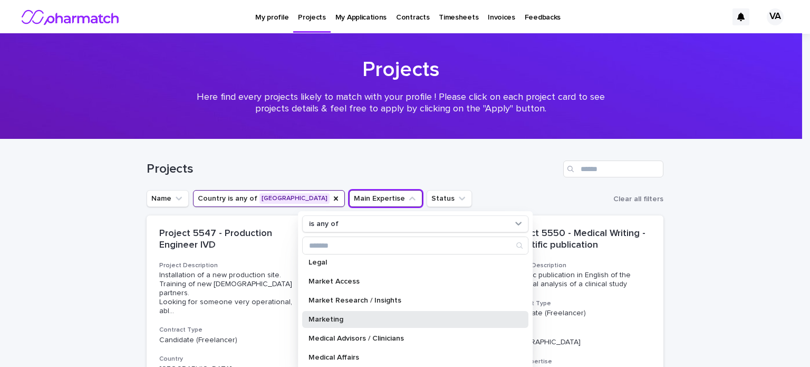
click at [327, 318] on p "Marketing" at bounding box center [410, 318] width 203 height 7
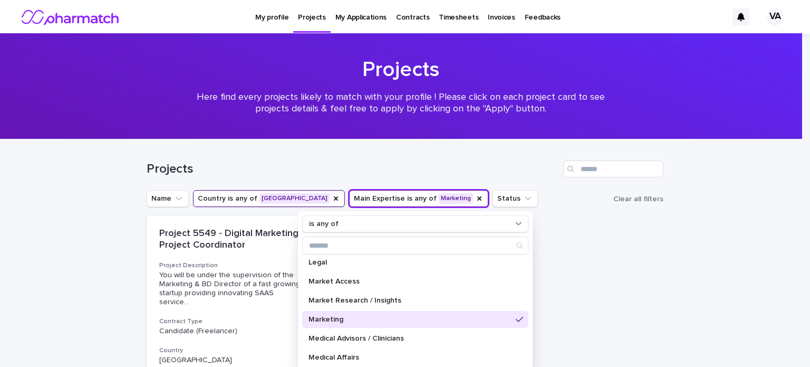
click at [597, 264] on div "Project 5549 - Digital Marketing Project Coordinator Project Description You wi…" at bounding box center [405, 330] width 517 height 231
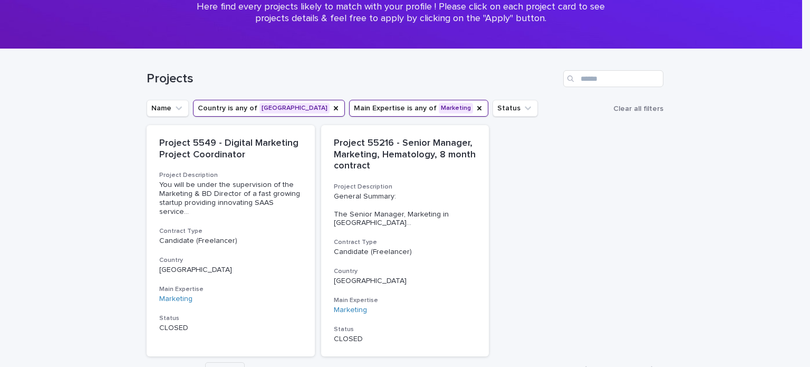
scroll to position [84, 0]
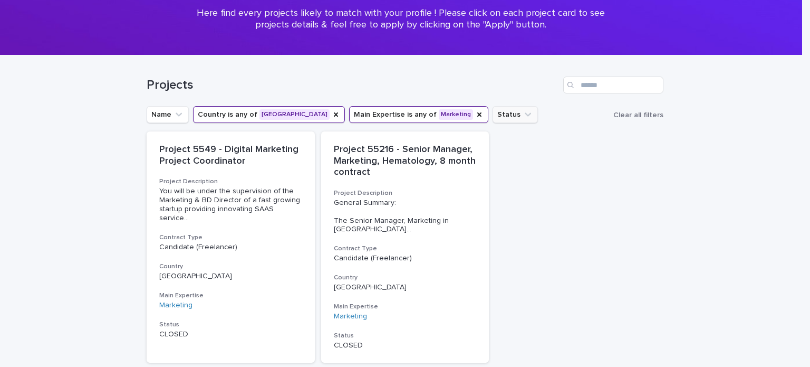
click at [523, 116] on icon "Status" at bounding box center [528, 114] width 11 height 11
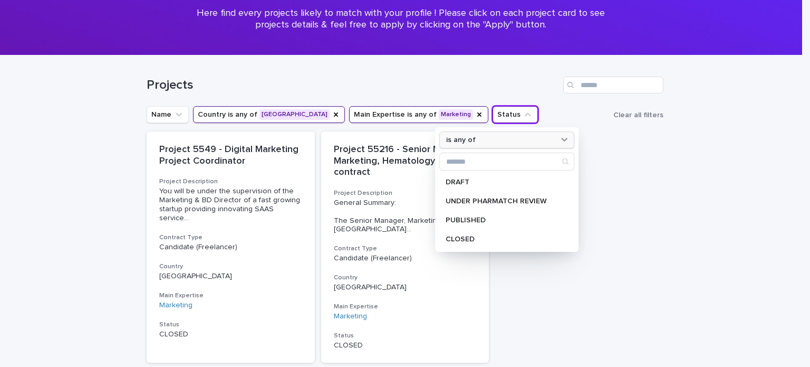
click at [562, 141] on icon at bounding box center [564, 139] width 11 height 11
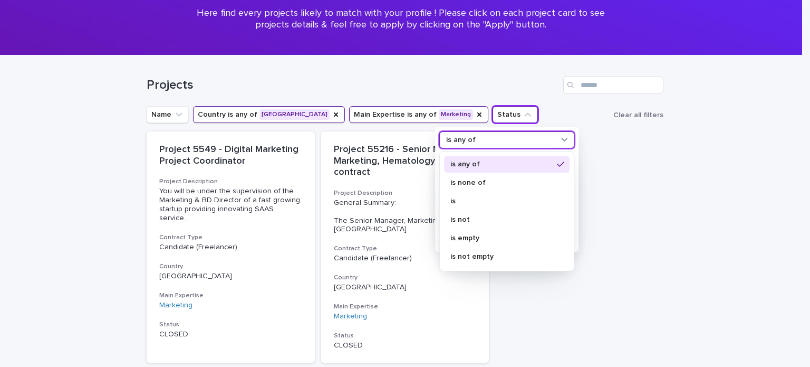
click at [622, 158] on div "Project 5549 - Digital Marketing Project Coordinator Project Description You wi…" at bounding box center [405, 246] width 517 height 231
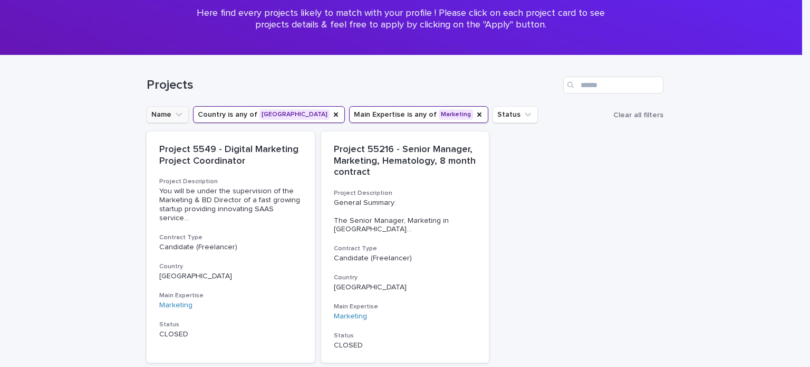
click at [175, 116] on icon "Name" at bounding box center [179, 114] width 11 height 11
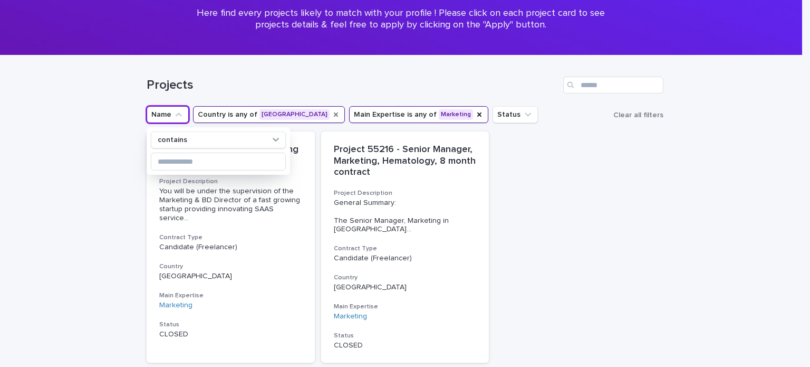
click at [332, 112] on icon "Country" at bounding box center [336, 114] width 8 height 8
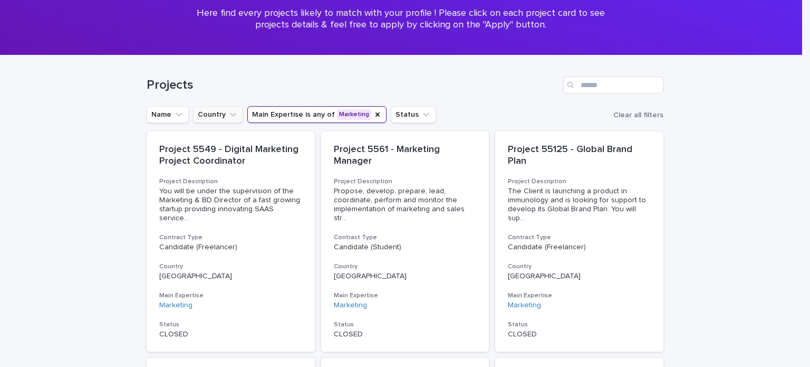
click at [231, 113] on icon "Country" at bounding box center [233, 114] width 11 height 11
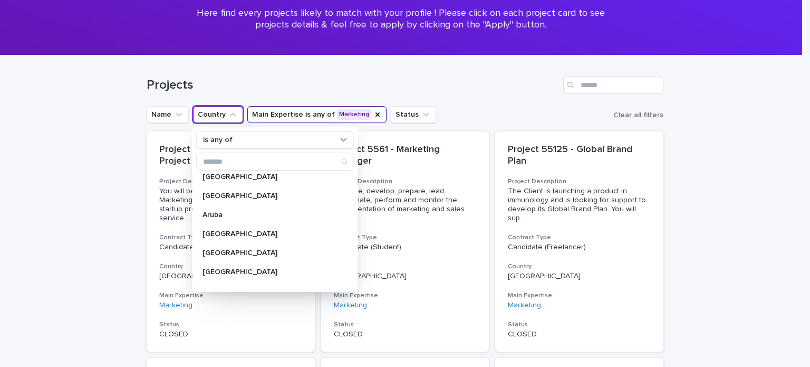
scroll to position [118, 0]
click at [226, 161] on input "Search" at bounding box center [275, 161] width 156 height 17
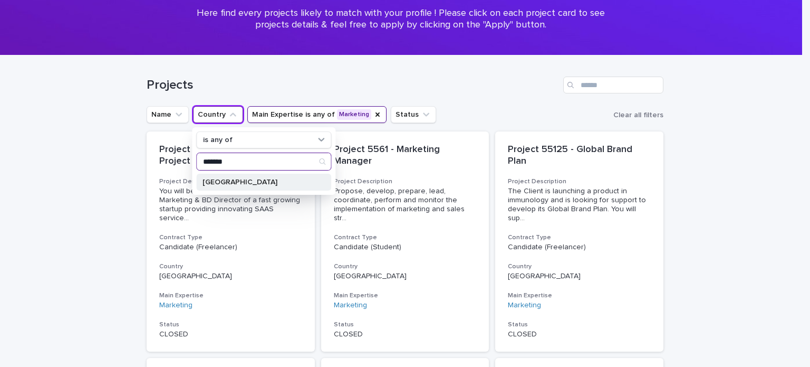
type input "*******"
click at [219, 185] on p "[GEOGRAPHIC_DATA]" at bounding box center [259, 181] width 112 height 7
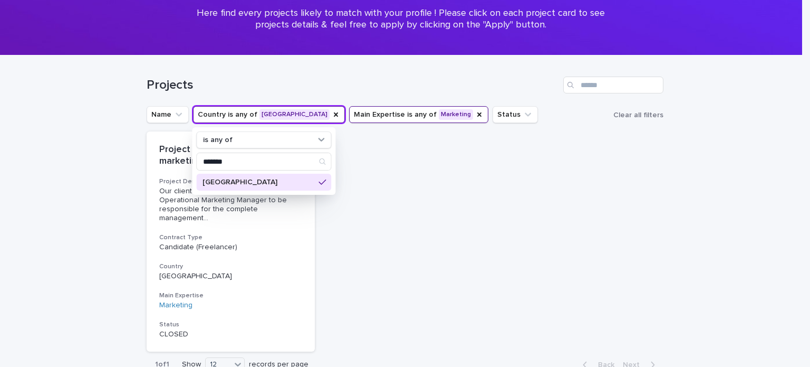
click at [388, 162] on div "Project 55255 - Product & marketing manager Project Description Our client is l…" at bounding box center [405, 241] width 517 height 220
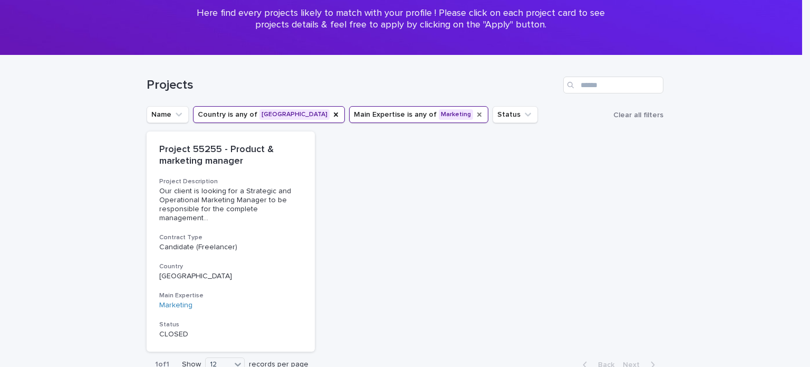
click at [477, 116] on icon "Main Expertise" at bounding box center [479, 114] width 4 height 4
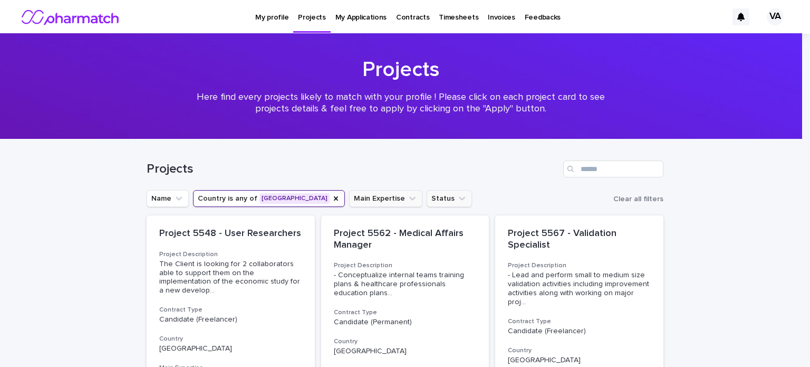
click at [459, 199] on icon "Status" at bounding box center [462, 199] width 6 height 4
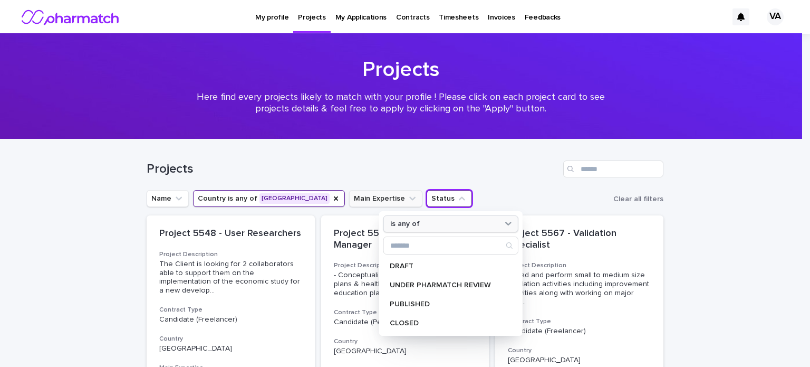
click at [503, 226] on icon at bounding box center [508, 223] width 11 height 11
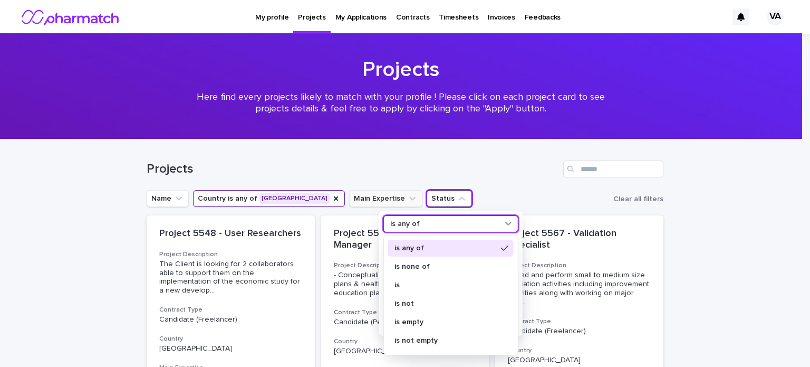
click at [474, 177] on div "Projects" at bounding box center [405, 164] width 517 height 51
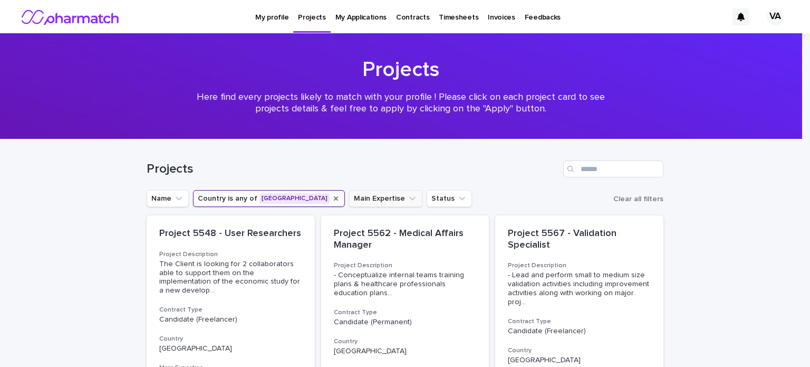
click at [332, 198] on icon "Country" at bounding box center [336, 198] width 8 height 8
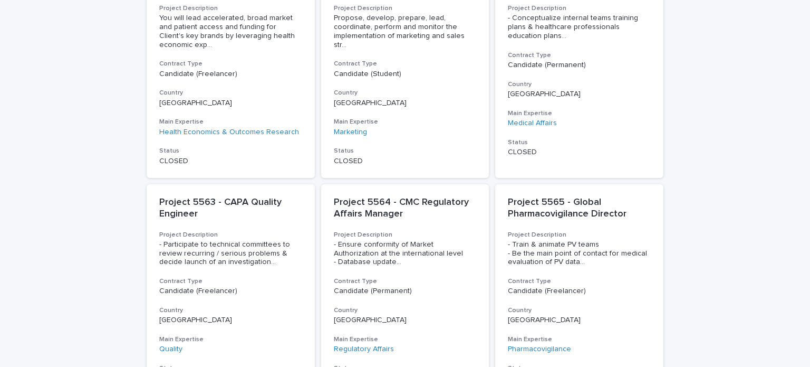
scroll to position [829, 0]
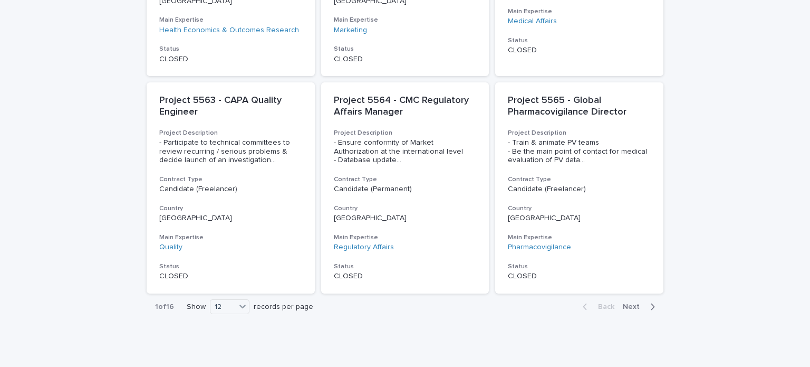
click at [628, 303] on span "Next" at bounding box center [634, 306] width 23 height 7
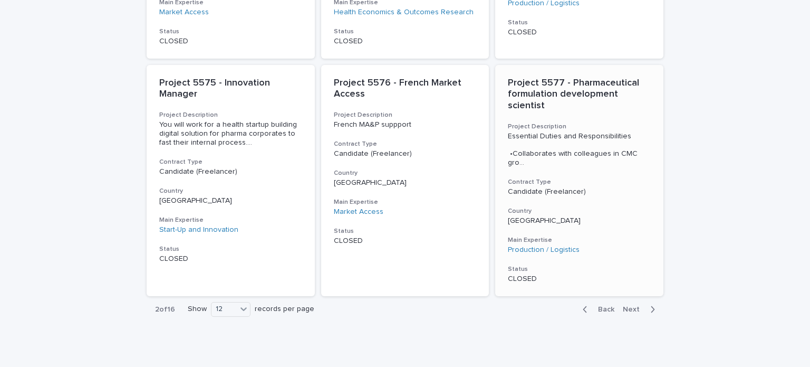
click at [564, 65] on div "Project 5577 - Pharmaceutical formulation development scientist Project Descrip…" at bounding box center [579, 180] width 168 height 231
